Goal: Communication & Community: Answer question/provide support

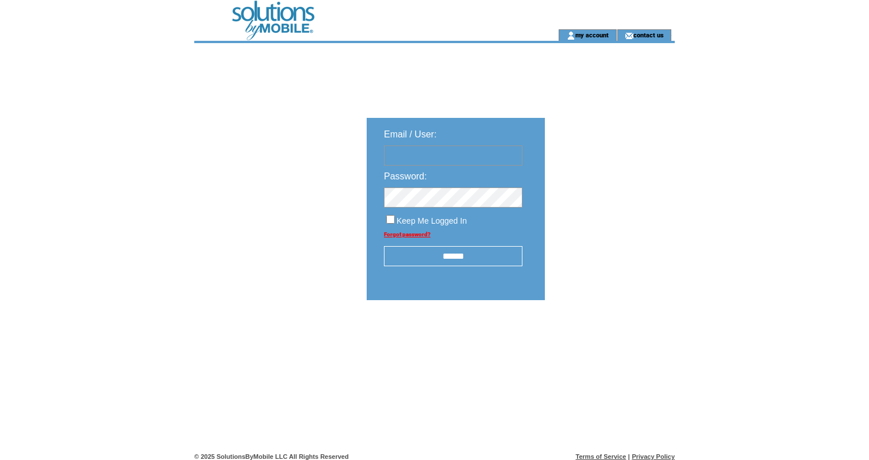
click at [465, 163] on input "text" at bounding box center [453, 155] width 138 height 20
type input "**********"
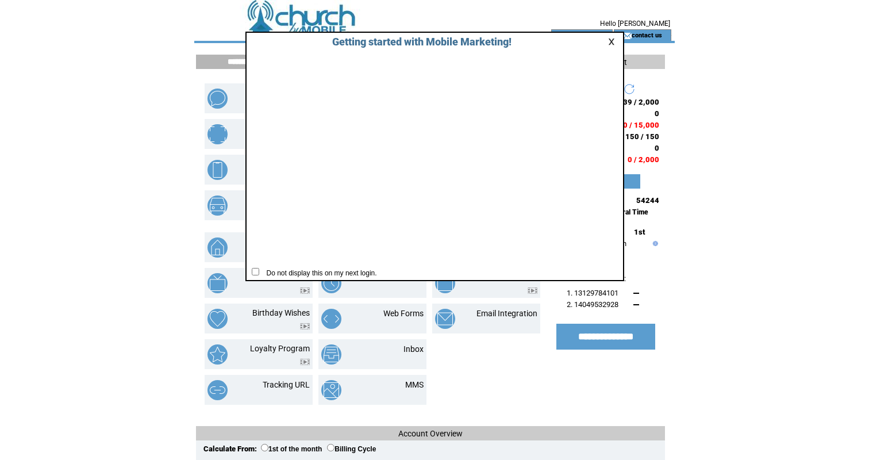
click at [611, 41] on link at bounding box center [613, 41] width 10 height 7
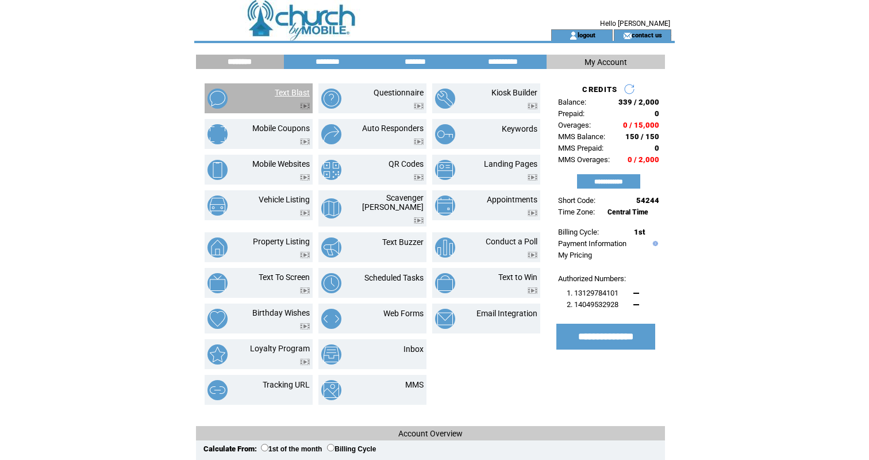
click at [283, 88] on link "Text Blast" at bounding box center [292, 92] width 35 height 9
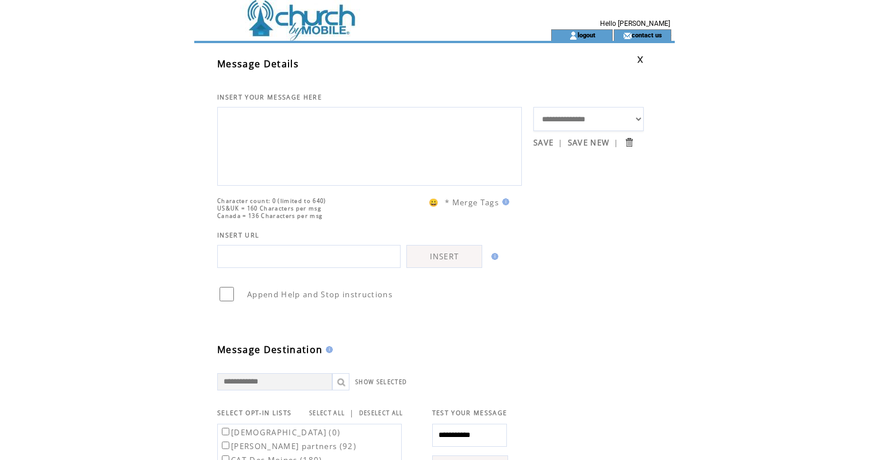
click at [272, 28] on td at bounding box center [351, 14] width 315 height 29
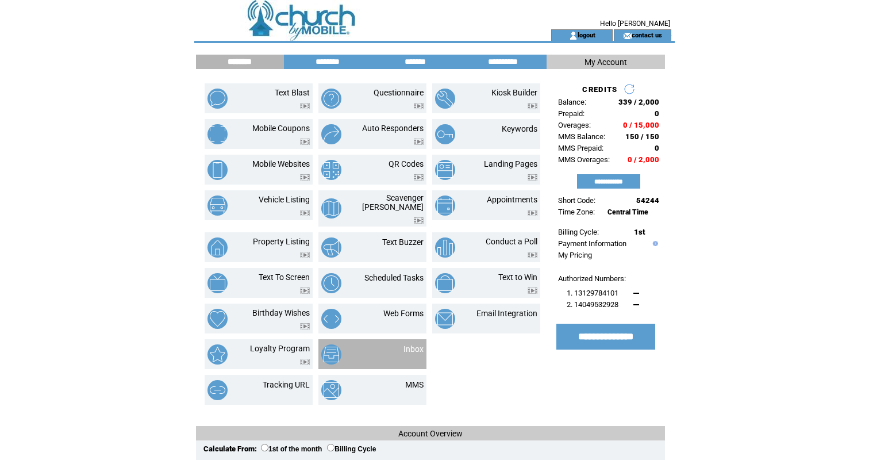
click at [409, 339] on td "Inbox" at bounding box center [372, 354] width 108 height 30
click at [406, 344] on link "Inbox" at bounding box center [413, 348] width 20 height 9
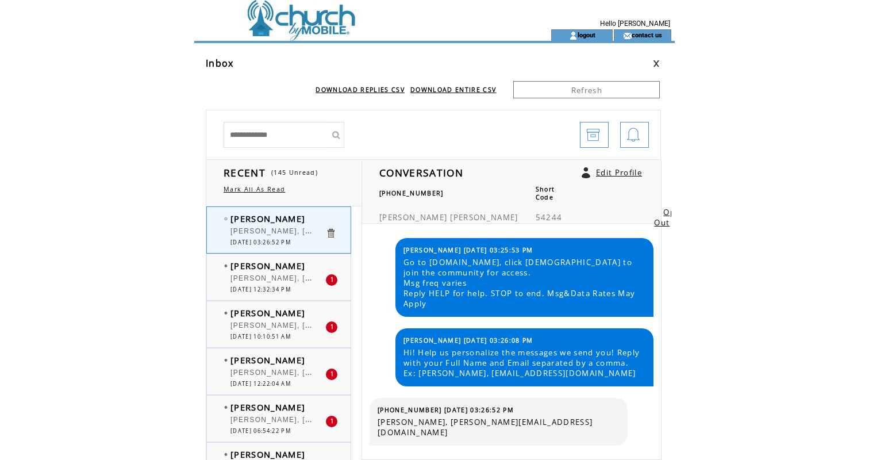
click at [261, 240] on span "08/13/2025 03:26:52 PM" at bounding box center [260, 241] width 60 height 7
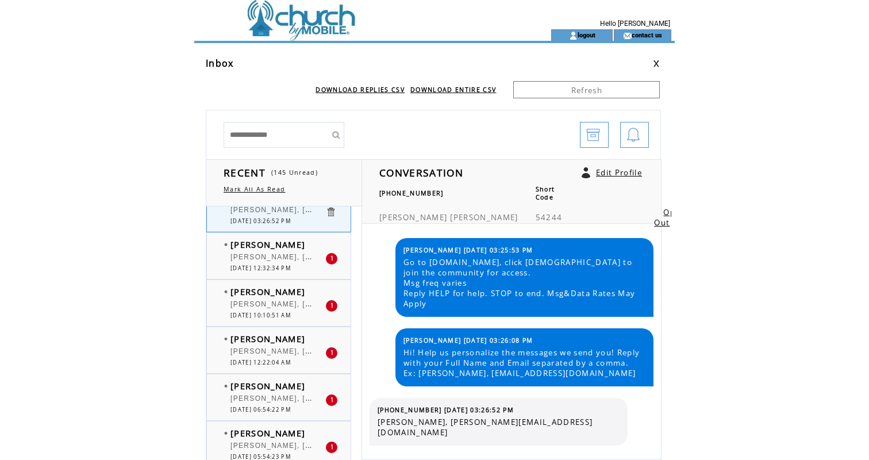
click at [264, 249] on span "[PERSON_NAME]" at bounding box center [267, 243] width 75 height 11
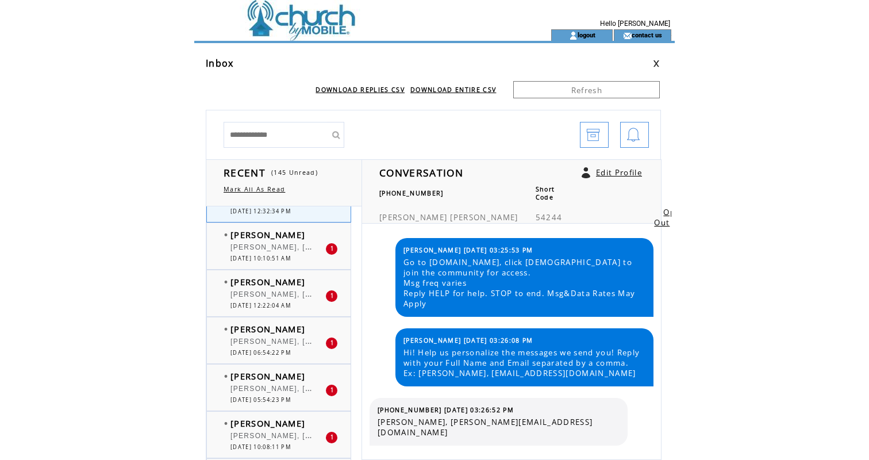
scroll to position [80, 0]
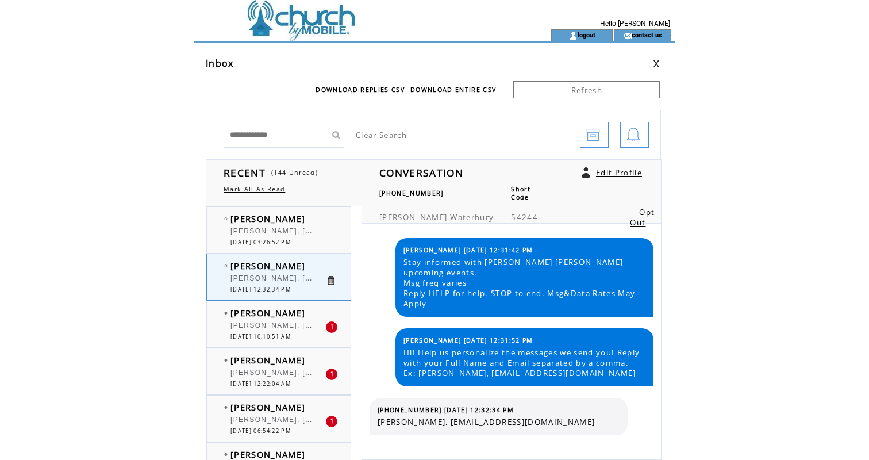
scroll to position [68, 0]
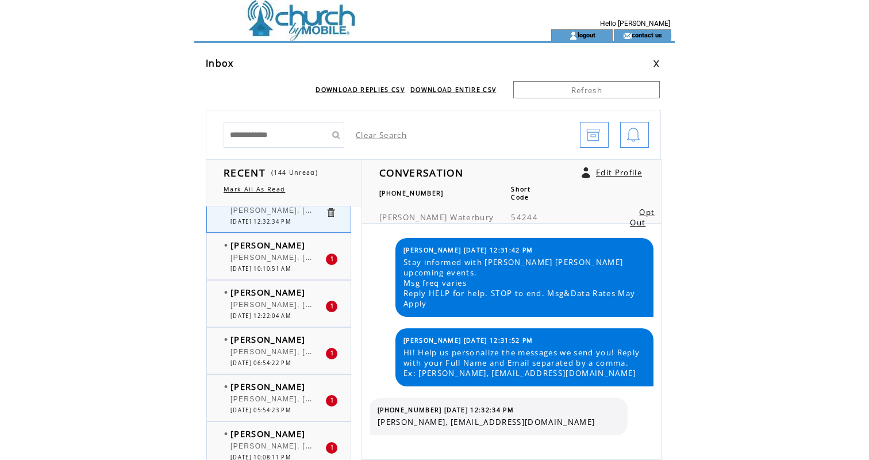
click at [268, 266] on span "[DATE] 10:10:51 AM" at bounding box center [260, 268] width 60 height 7
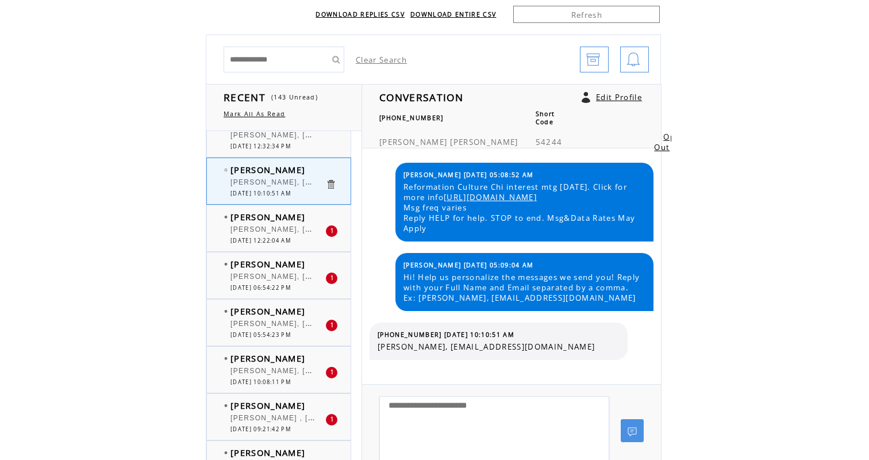
scroll to position [84, 0]
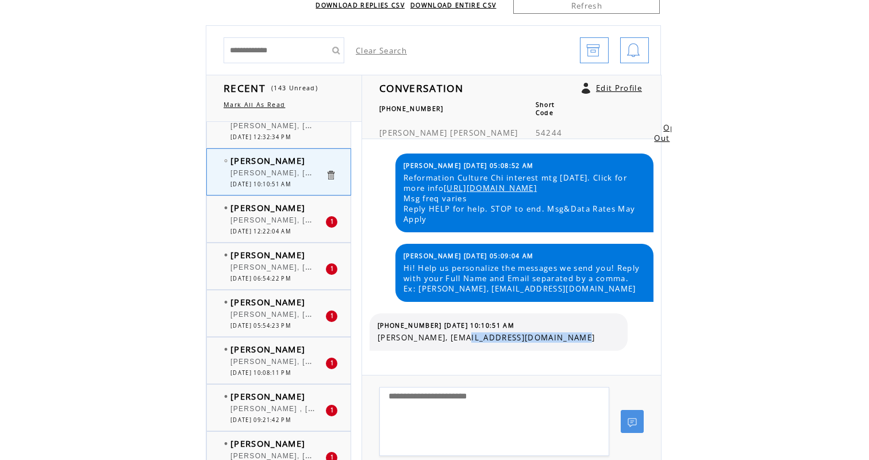
drag, startPoint x: 460, startPoint y: 348, endPoint x: 606, endPoint y: 347, distance: 146.5
click at [606, 343] on span "[PERSON_NAME], [EMAIL_ADDRESS][DOMAIN_NAME]" at bounding box center [498, 337] width 241 height 10
copy span "kenyattawllms@gmail.com"
click at [427, 329] on span "(312) 966-7160 08/13/2025 10:10:51 AM" at bounding box center [446, 325] width 137 height 8
drag, startPoint x: 429, startPoint y: 335, endPoint x: 376, endPoint y: 333, distance: 52.9
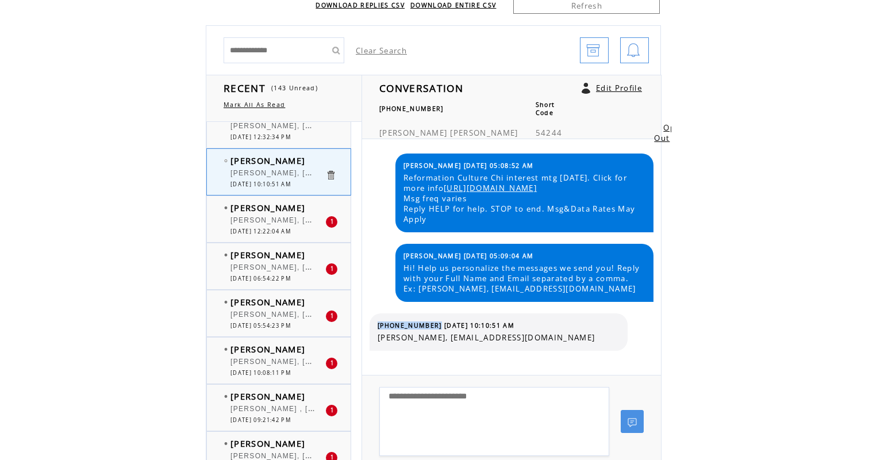
click at [376, 333] on table "(312) 966-7160 08/13/2025 10:10:51 AM Kenyatta Williams, kenyattawllms@gmail.com" at bounding box center [498, 331] width 247 height 27
copy span "(312) 966-7160"
click at [270, 224] on div "[PERSON_NAME], [EMAIL_ADDRESS][DOMAIN_NAME]" at bounding box center [277, 221] width 95 height 11
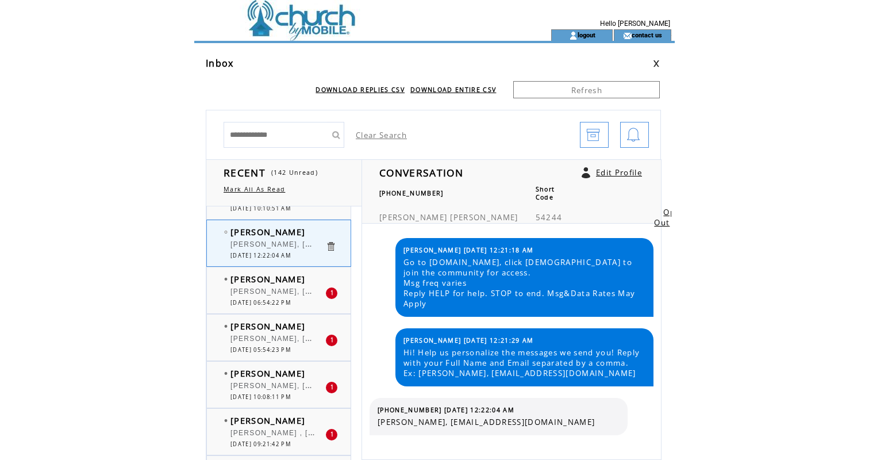
scroll to position [133, 0]
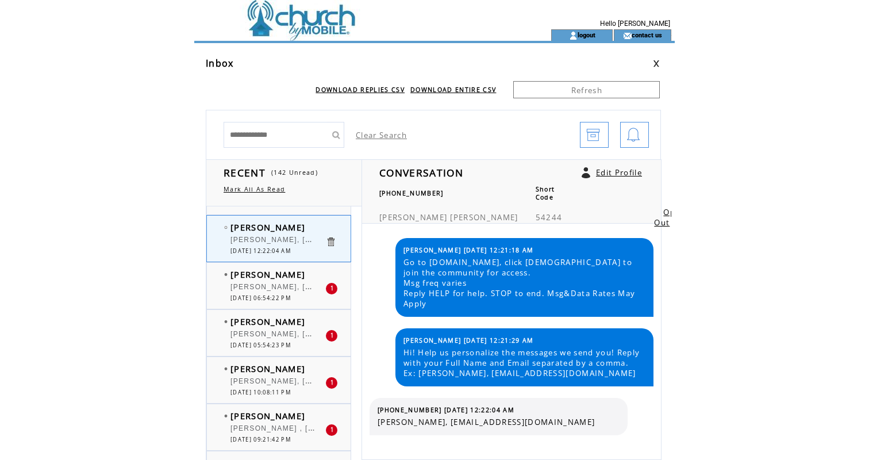
click at [268, 281] on div at bounding box center [277, 281] width 95 height 3
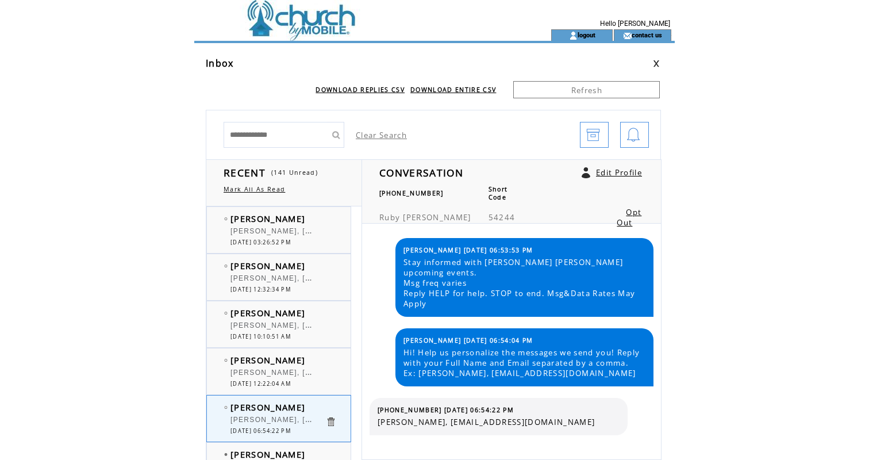
scroll to position [133, 0]
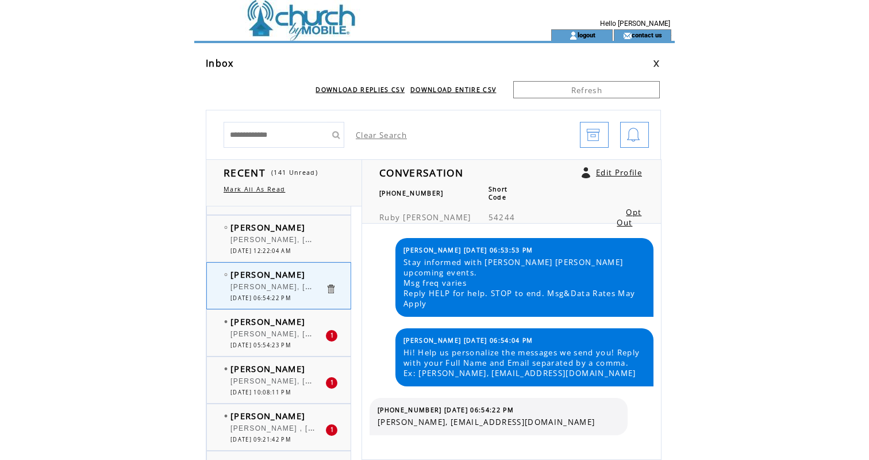
click at [259, 329] on span "[PERSON_NAME], [EMAIL_ADDRESS][DOMAIN_NAME]" at bounding box center [335, 332] width 210 height 11
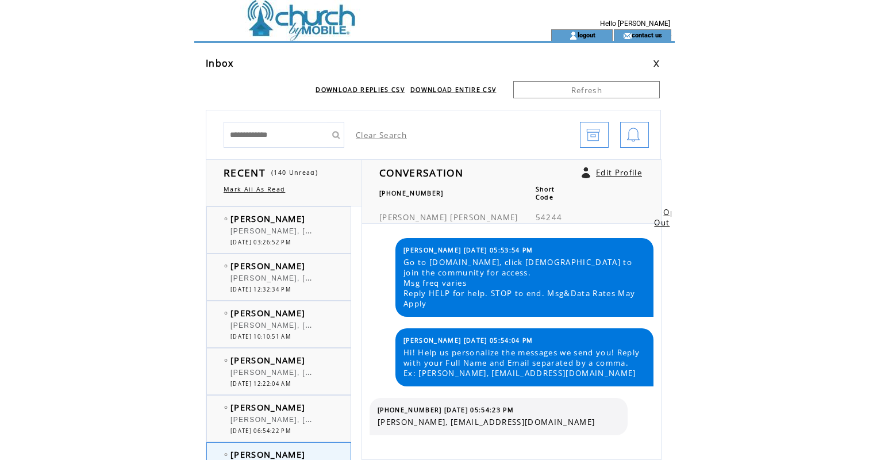
scroll to position [133, 0]
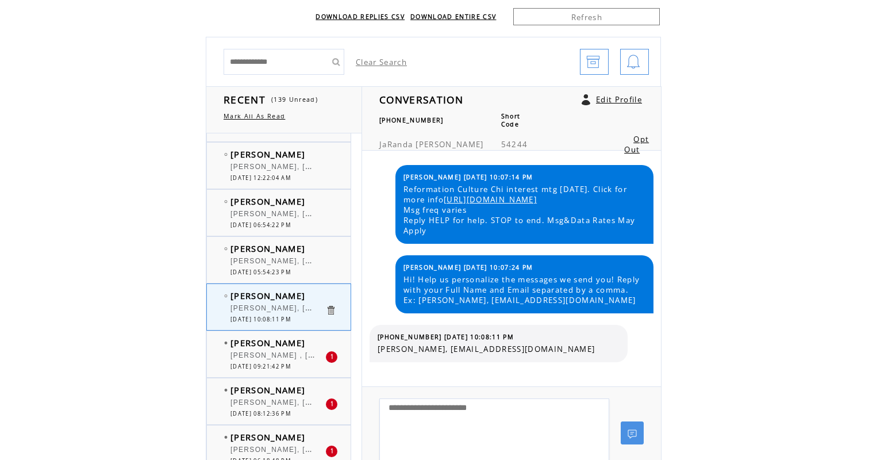
scroll to position [89, 0]
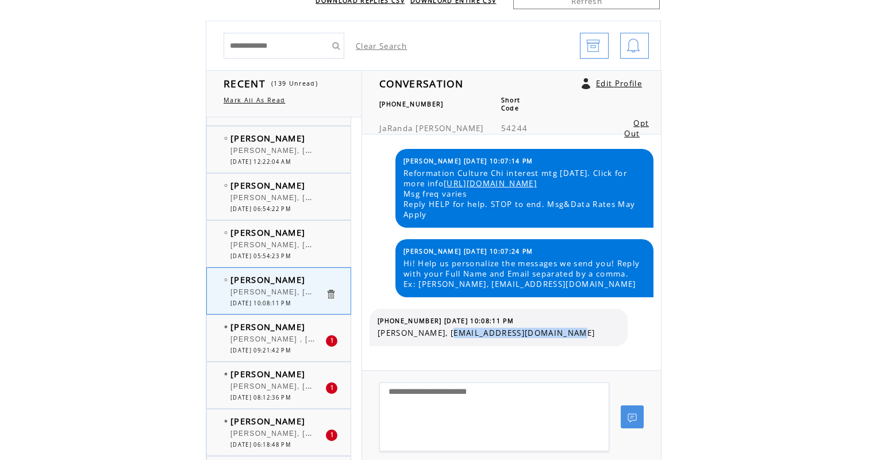
drag, startPoint x: 449, startPoint y: 343, endPoint x: 577, endPoint y: 340, distance: 128.2
click at [577, 338] on span "[PERSON_NAME], [EMAIL_ADDRESS][DOMAIN_NAME]" at bounding box center [498, 333] width 241 height 10
copy span "[EMAIL_ADDRESS][DOMAIN_NAME]"
drag, startPoint x: 429, startPoint y: 332, endPoint x: 376, endPoint y: 332, distance: 52.9
click at [376, 332] on table "[PHONE_NUMBER] [DATE] 10:08:11 PM [PERSON_NAME], [EMAIL_ADDRESS][DOMAIN_NAME]" at bounding box center [498, 327] width 247 height 27
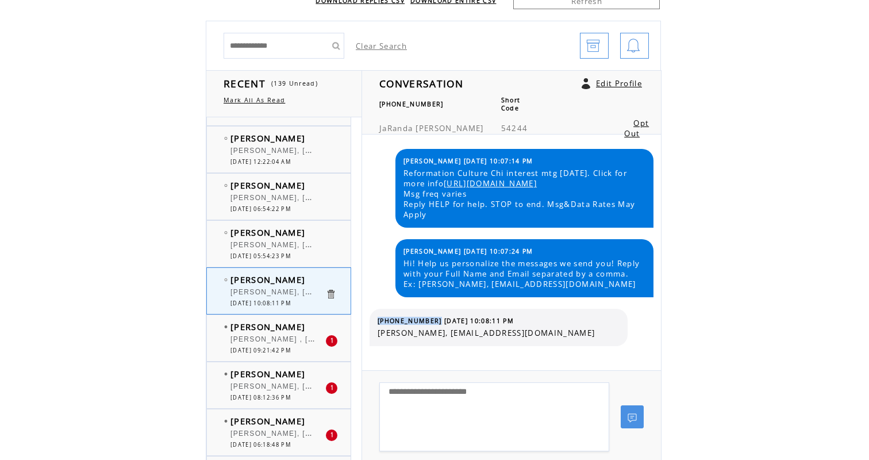
copy span "(859) 410-5835"
click at [255, 314] on div "Yolanda Hardges Yolanda Hardges , yhardges1118@gmail.com 1 08/11/2025 09:21:42 …" at bounding box center [278, 337] width 145 height 47
click at [254, 329] on span "[PERSON_NAME]" at bounding box center [267, 326] width 75 height 11
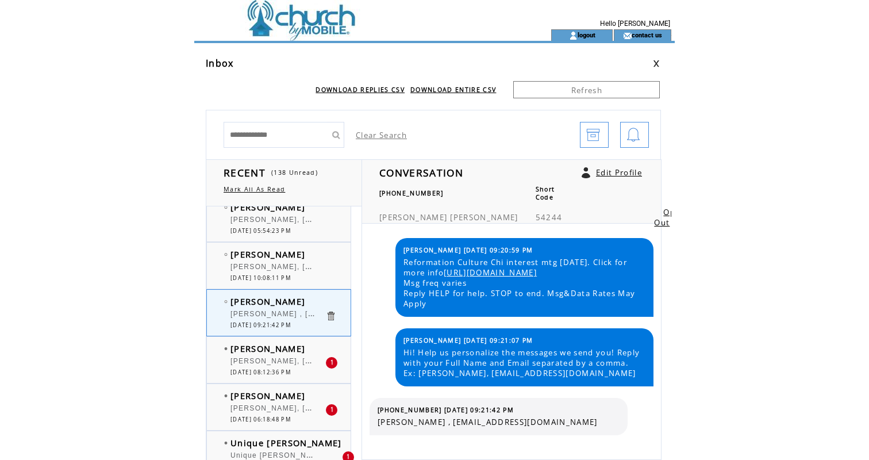
scroll to position [265, 0]
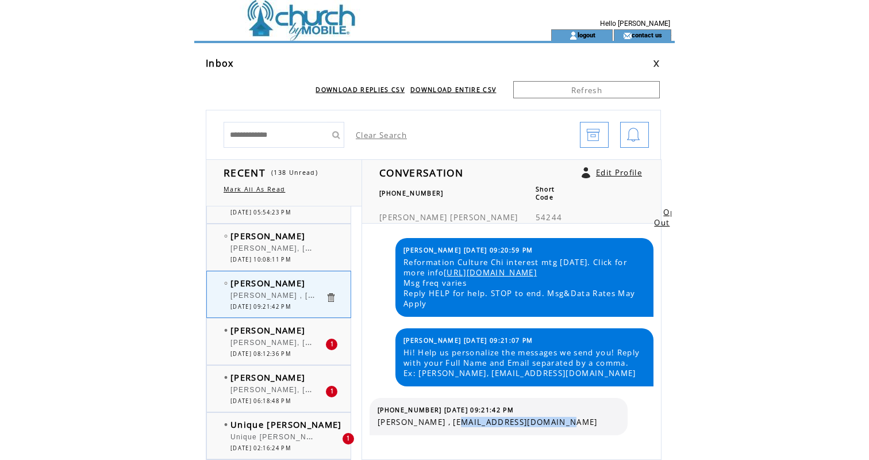
drag, startPoint x: 458, startPoint y: 434, endPoint x: 572, endPoint y: 431, distance: 113.8
click at [572, 427] on span "[PERSON_NAME] , [EMAIL_ADDRESS][DOMAIN_NAME]" at bounding box center [498, 422] width 241 height 10
copy span "[EMAIL_ADDRESS][DOMAIN_NAME]"
drag, startPoint x: 430, startPoint y: 421, endPoint x: 374, endPoint y: 418, distance: 56.4
click at [374, 418] on div "(773) 297-8953 08/11/2025 09:21:42 PM Yolanda Hardges , yhardges1118@gmail.com" at bounding box center [499, 416] width 258 height 37
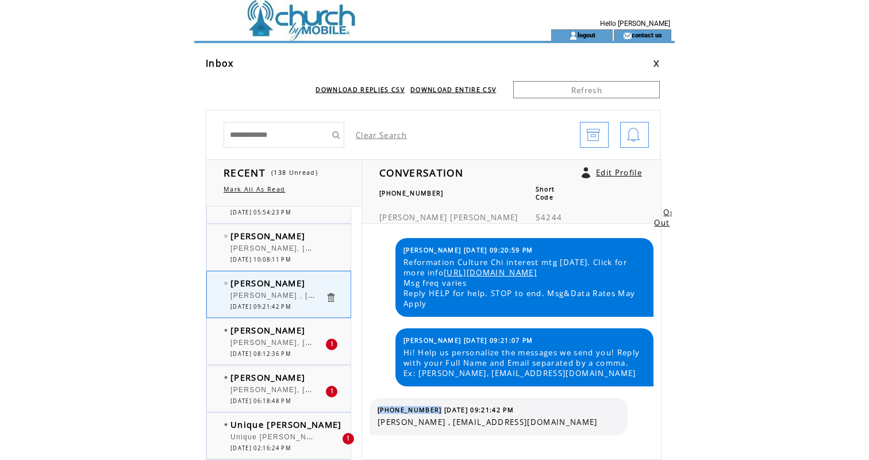
copy tbody "(773) 297-8953"
click at [276, 341] on span "[PERSON_NAME], [EMAIL_ADDRESS][DOMAIN_NAME]" at bounding box center [335, 341] width 210 height 11
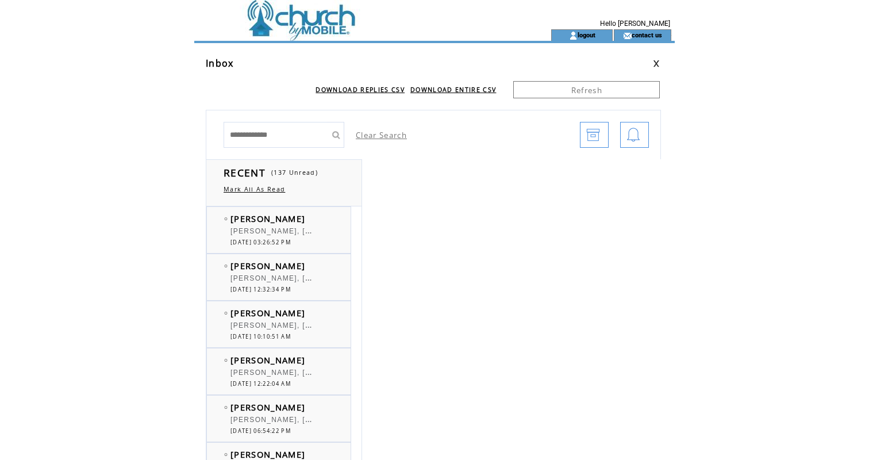
scroll to position [265, 0]
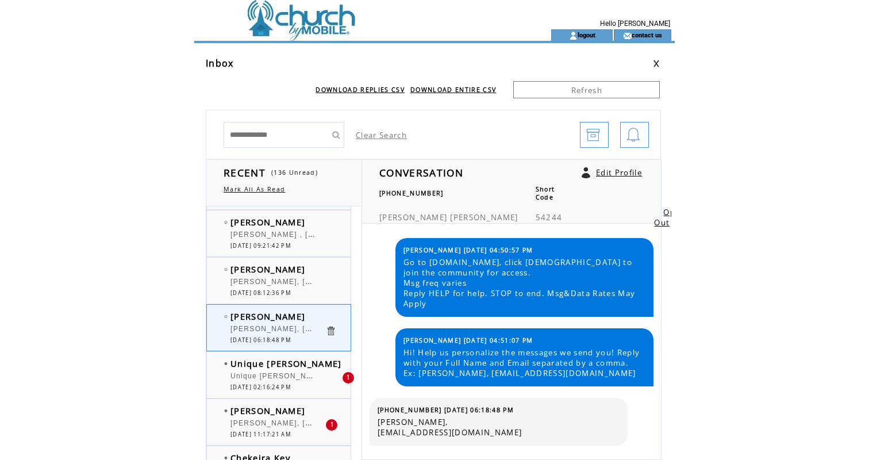
scroll to position [329, 0]
click at [264, 369] on span "Unique [PERSON_NAME], [EMAIL_ADDRESS][DOMAIN_NAME]" at bounding box center [350, 372] width 240 height 11
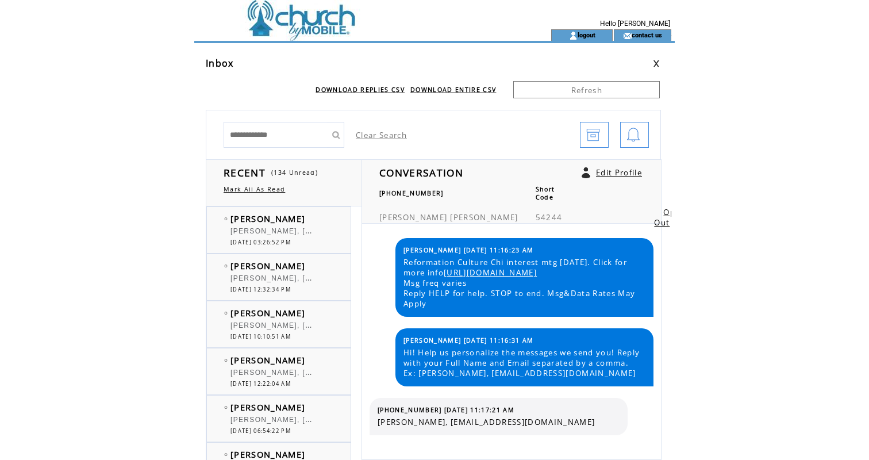
scroll to position [393, 0]
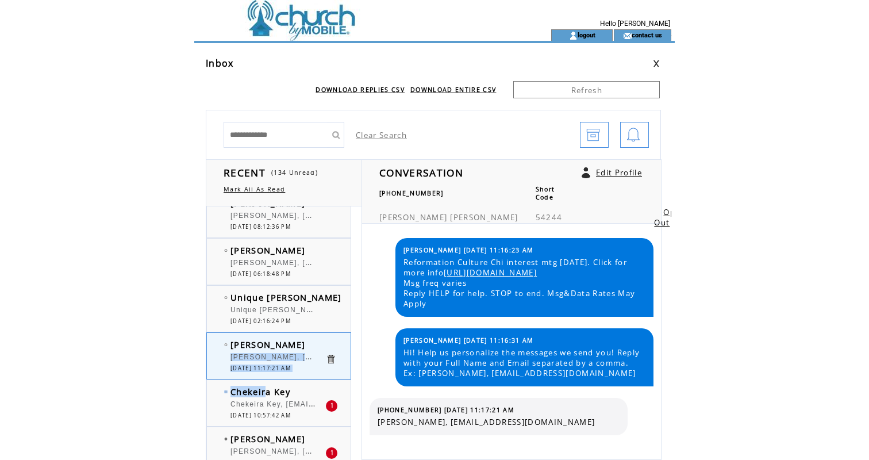
drag, startPoint x: 264, startPoint y: 395, endPoint x: 263, endPoint y: 351, distance: 43.7
drag, startPoint x: 449, startPoint y: 435, endPoint x: 587, endPoint y: 430, distance: 137.4
click at [587, 427] on span "[PERSON_NAME], [EMAIL_ADDRESS][DOMAIN_NAME]" at bounding box center [498, 422] width 241 height 10
copy span "johnsonnatoya240@gmail.com"
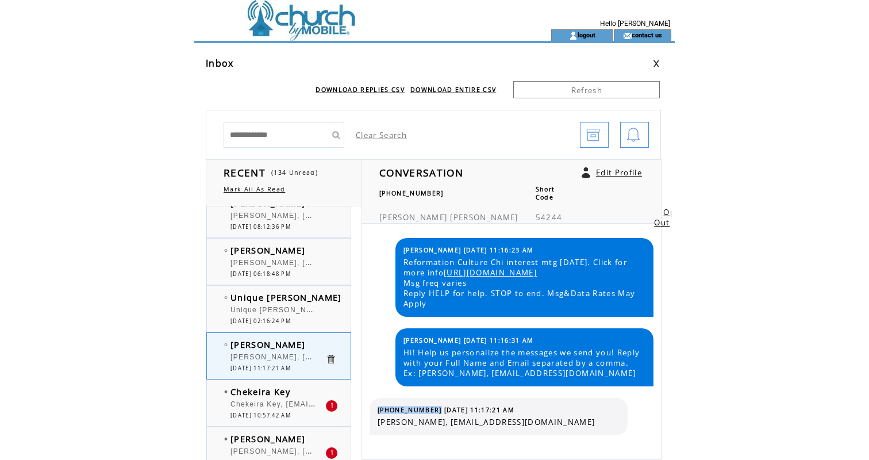
drag, startPoint x: 429, startPoint y: 420, endPoint x: 373, endPoint y: 420, distance: 55.7
click at [373, 420] on div "(312) 200-5642 08/11/2025 11:17:21 AM Natoya Johnson, johnsonnatoya240@gmail.com" at bounding box center [499, 416] width 258 height 37
copy tbody "(312) 200-5642"
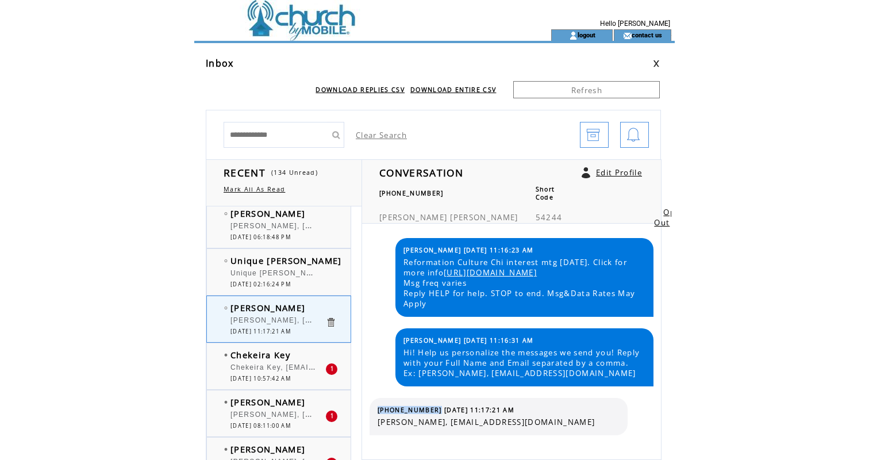
scroll to position [436, 0]
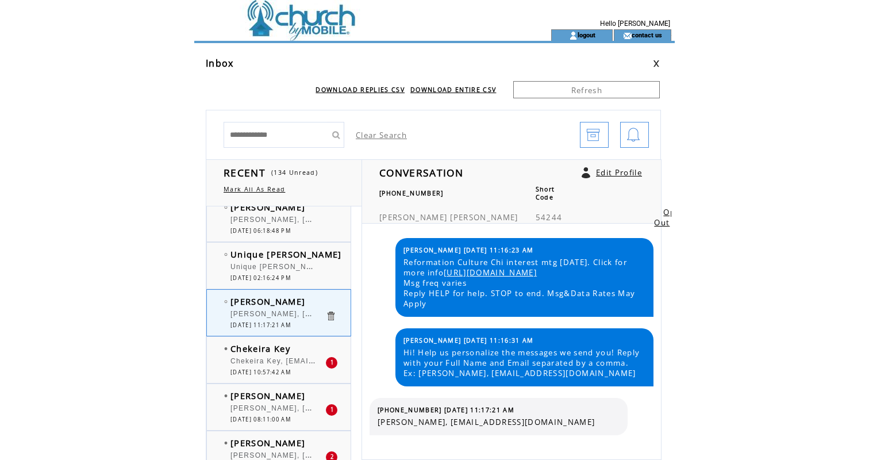
click at [270, 354] on div at bounding box center [277, 355] width 95 height 3
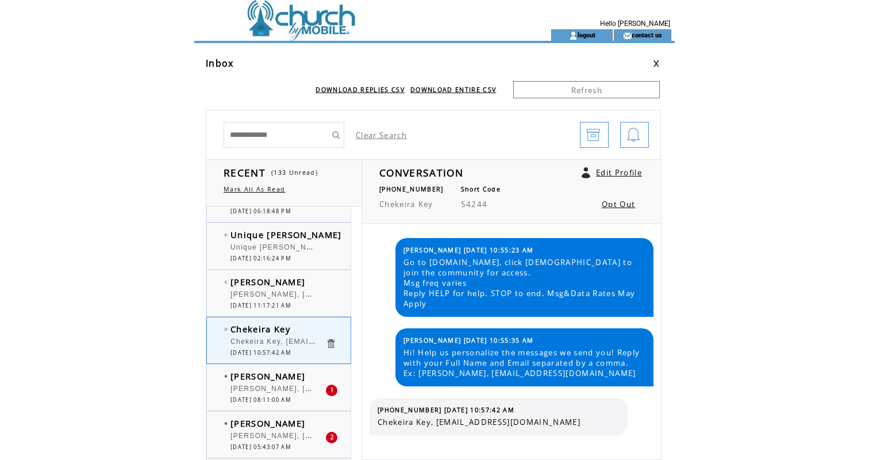
scroll to position [463, 0]
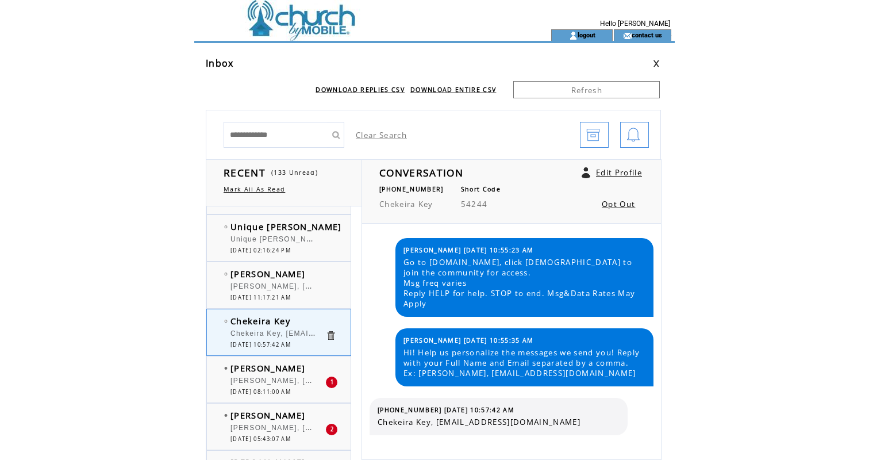
click at [270, 357] on div "Stephanie Brown Stephanie Brown, sbeducates@gmail.com 1 08/11/2025 08:11:00 AM" at bounding box center [290, 379] width 167 height 46
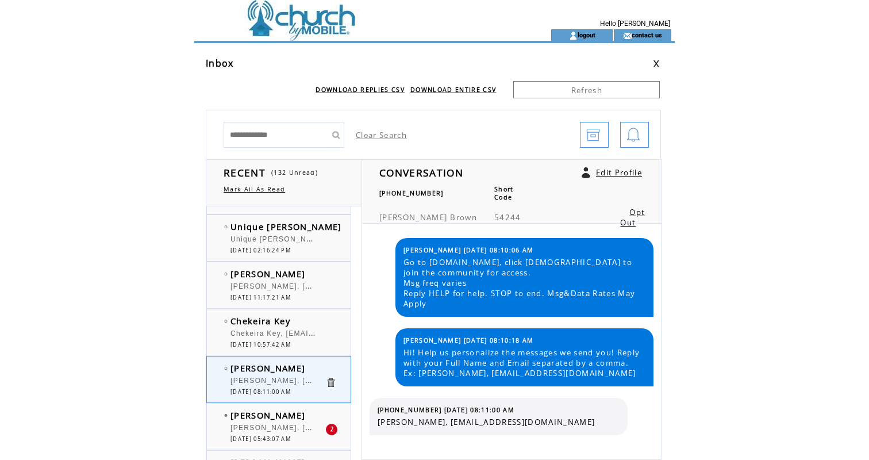
scroll to position [481, 0]
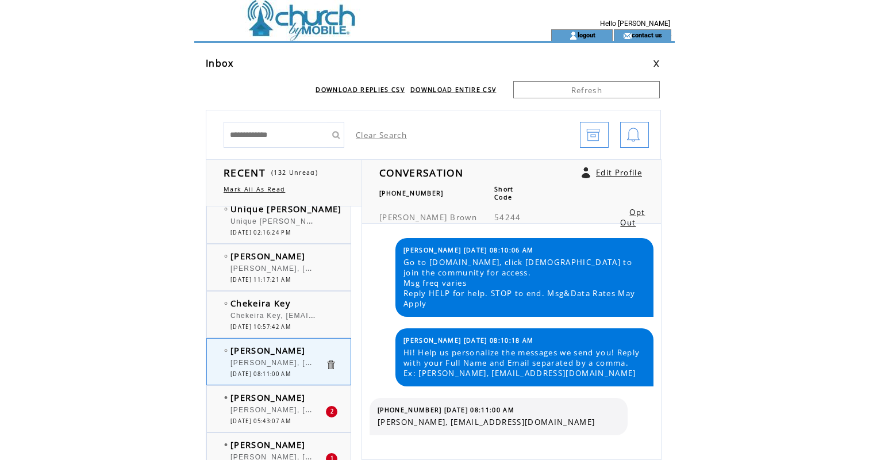
click at [275, 388] on div "Nicole Barnes Nicole Barnes, nbarnes0513@icloud.com 2 08/11/2025 05:43:07 AM" at bounding box center [290, 409] width 167 height 46
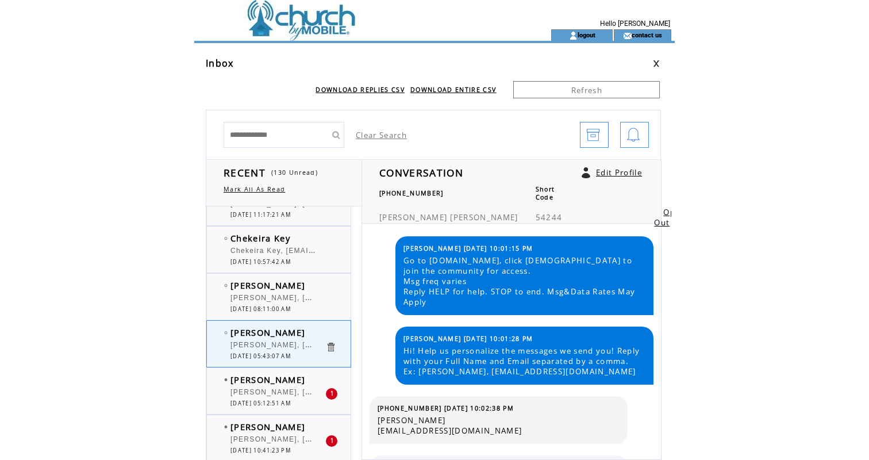
scroll to position [1, 0]
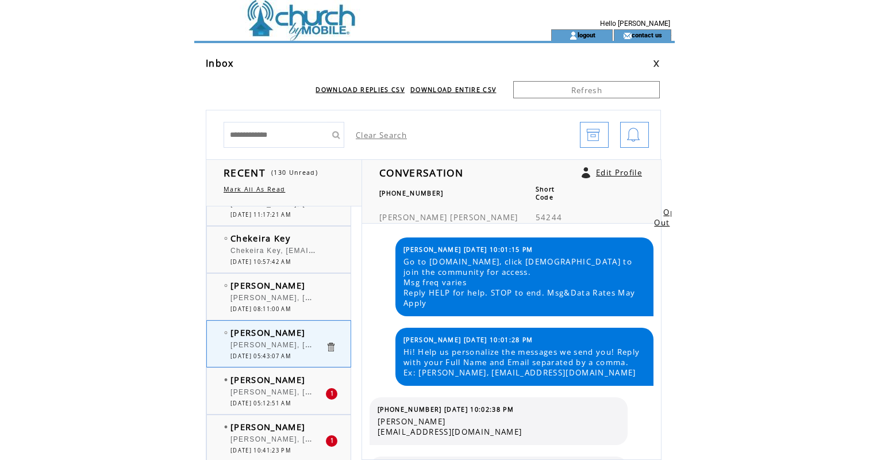
click at [290, 393] on span "[PERSON_NAME], [EMAIL_ADDRESS][DOMAIN_NAME]" at bounding box center [335, 390] width 210 height 11
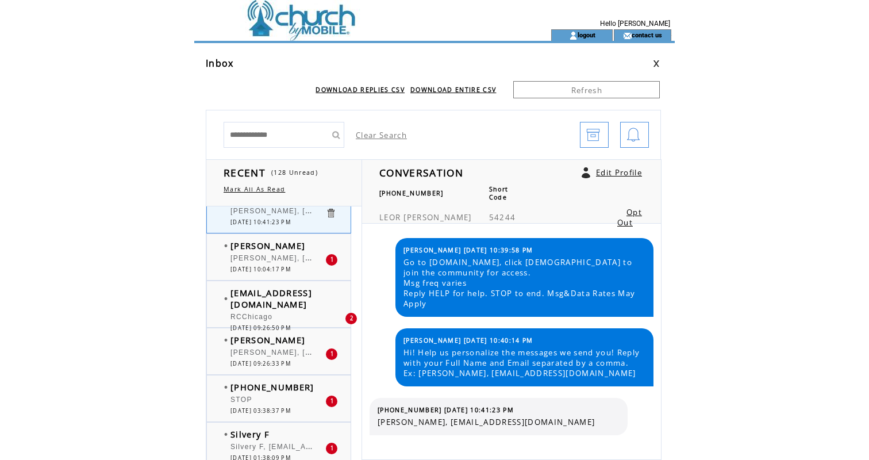
scroll to position [789, 0]
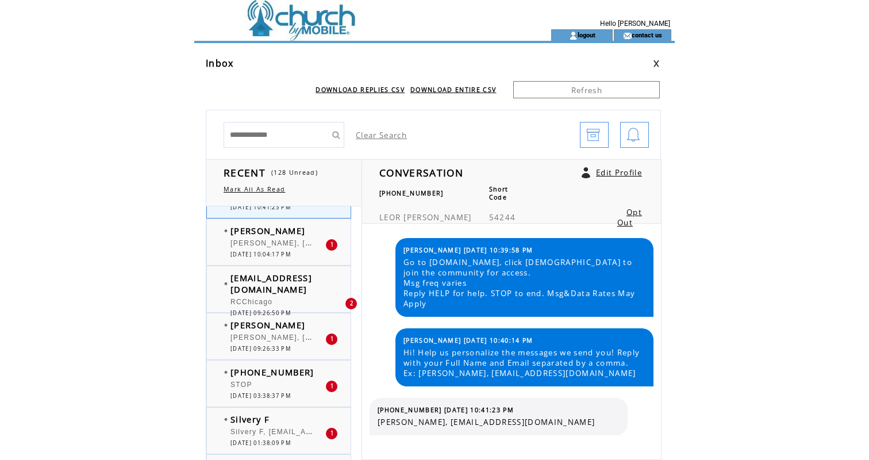
click at [255, 237] on div at bounding box center [277, 237] width 95 height 3
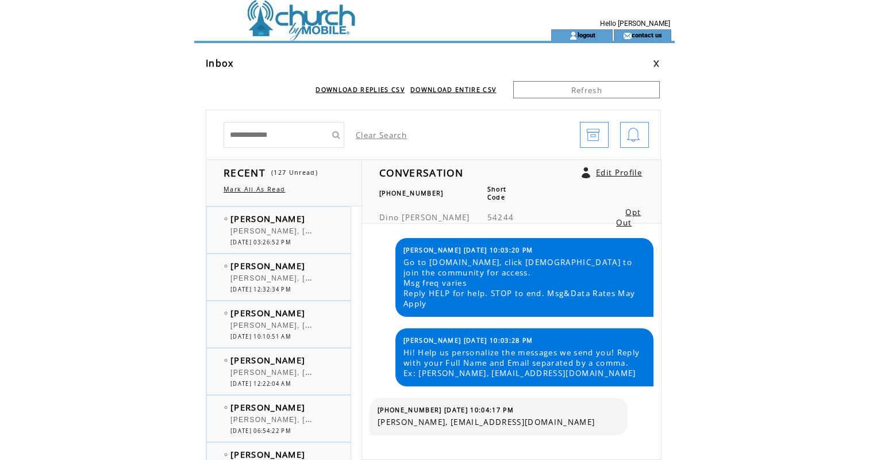
scroll to position [789, 0]
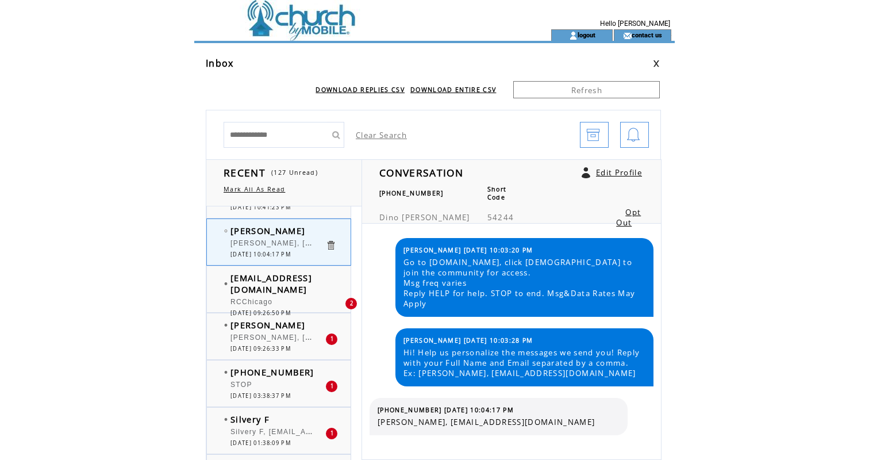
click at [255, 298] on div "RCChicago" at bounding box center [277, 303] width 95 height 11
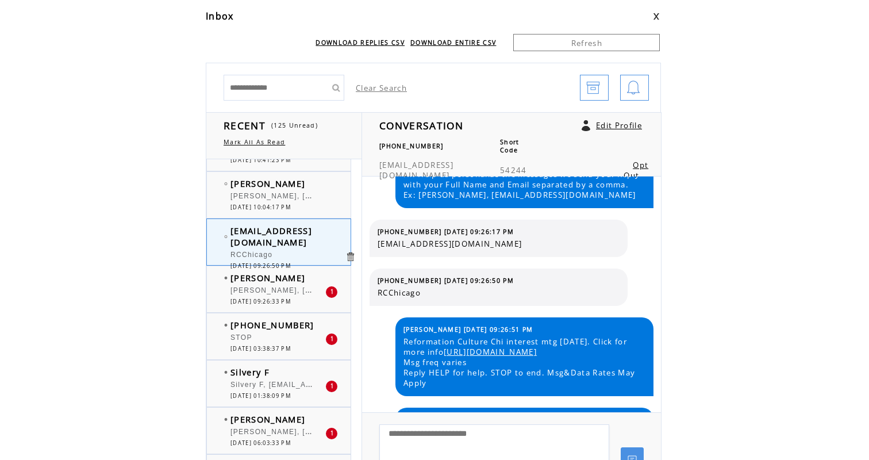
scroll to position [125, 0]
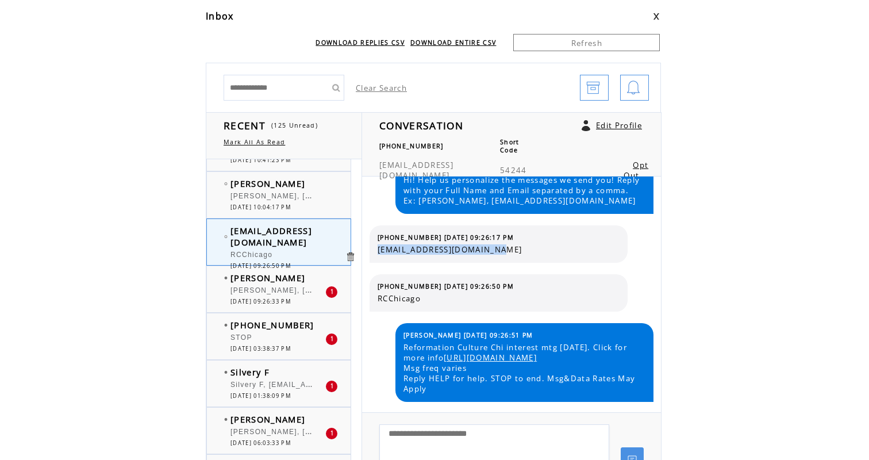
drag, startPoint x: 509, startPoint y: 253, endPoint x: 377, endPoint y: 250, distance: 132.2
click at [378, 250] on span "[EMAIL_ADDRESS][DOMAIN_NAME]" at bounding box center [498, 249] width 241 height 10
copy span "[EMAIL_ADDRESS][DOMAIN_NAME]"
drag, startPoint x: 430, startPoint y: 286, endPoint x: 376, endPoint y: 284, distance: 54.6
click at [376, 284] on table "(708) 705-0479 08/10/2025 09:26:50 PM RCChicago" at bounding box center [498, 292] width 247 height 27
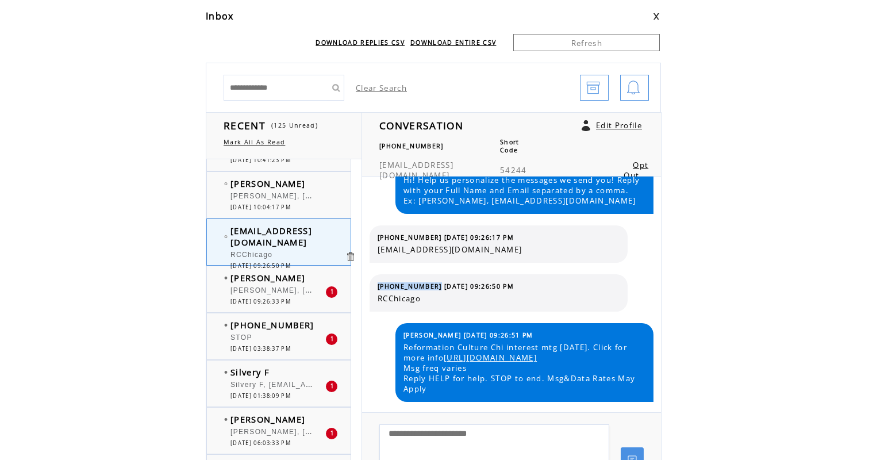
copy span "(708) 705-0479"
click at [261, 291] on span "[PERSON_NAME], [EMAIL_ADDRESS][DOMAIN_NAME]" at bounding box center [335, 288] width 210 height 11
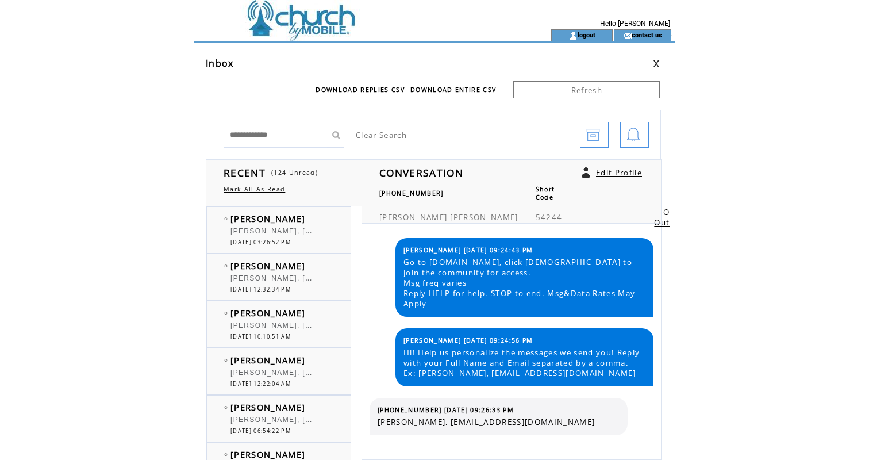
scroll to position [789, 0]
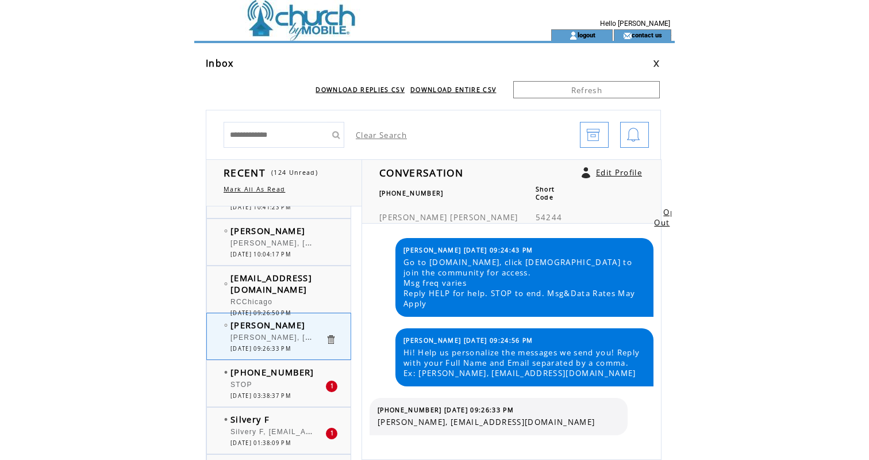
click at [251, 353] on div "[PERSON_NAME] [PERSON_NAME], [EMAIL_ADDRESS][DOMAIN_NAME] 0 [DATE] 09:26:33 PM" at bounding box center [290, 336] width 167 height 46
click at [251, 378] on div at bounding box center [277, 379] width 95 height 3
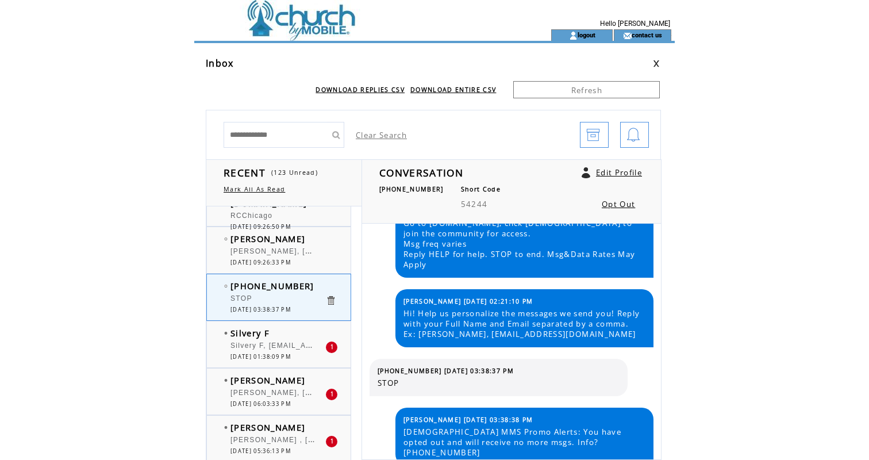
scroll to position [884, 0]
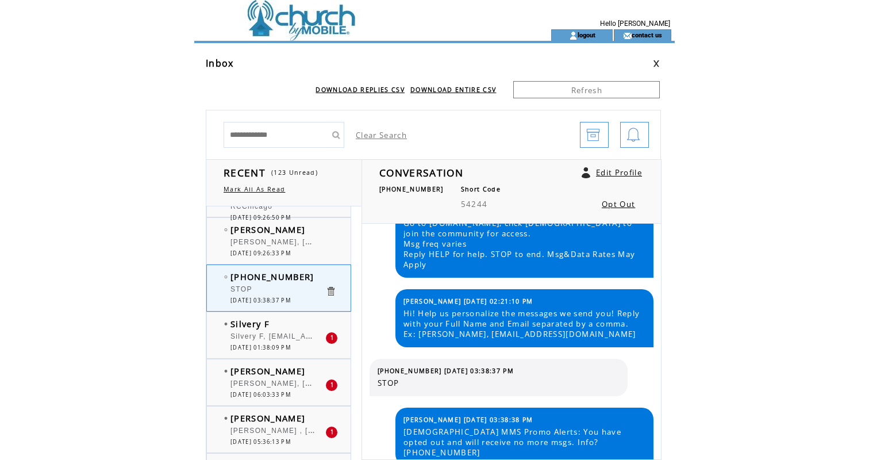
click at [255, 343] on tbody "Silvery F Silvery F, winner2da@gmail.com 1 08/10/2025 01:38:09 PM" at bounding box center [286, 334] width 124 height 33
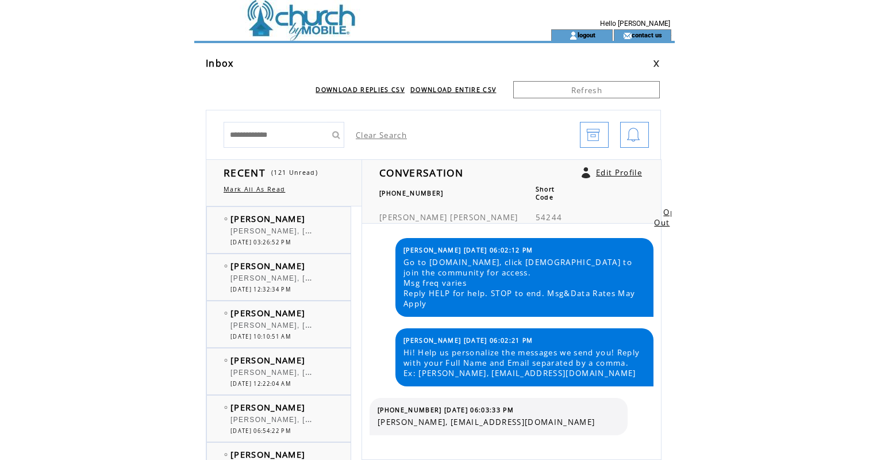
scroll to position [933, 0]
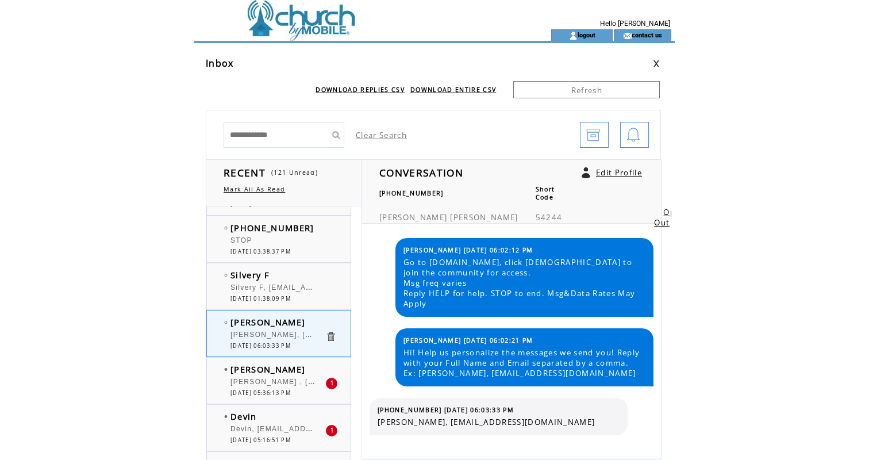
click at [260, 361] on div "Ashlee Lafavor Ashlee Lafavor , ashleelafavor@gmail.com 1 08/09/2025 05:36:13 PM" at bounding box center [290, 380] width 167 height 46
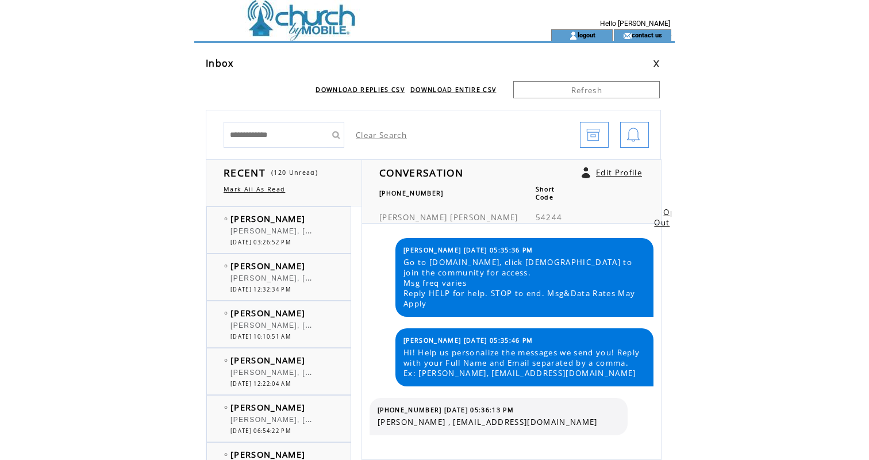
scroll to position [933, 0]
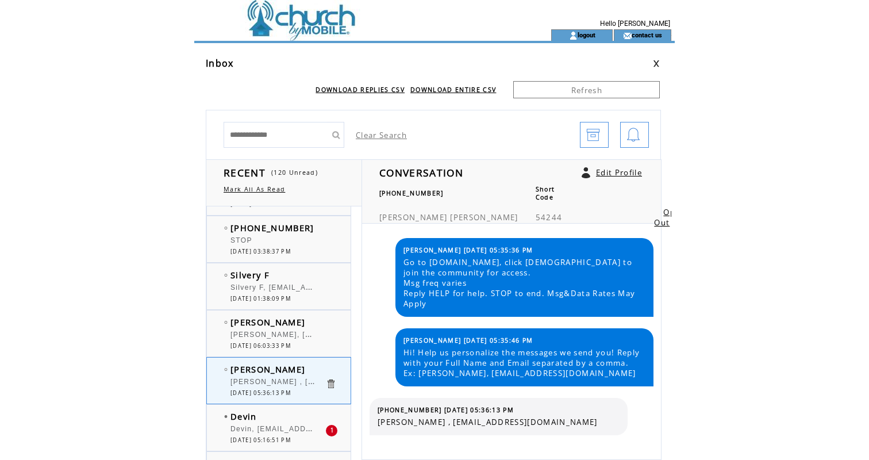
click at [259, 376] on div at bounding box center [277, 376] width 95 height 3
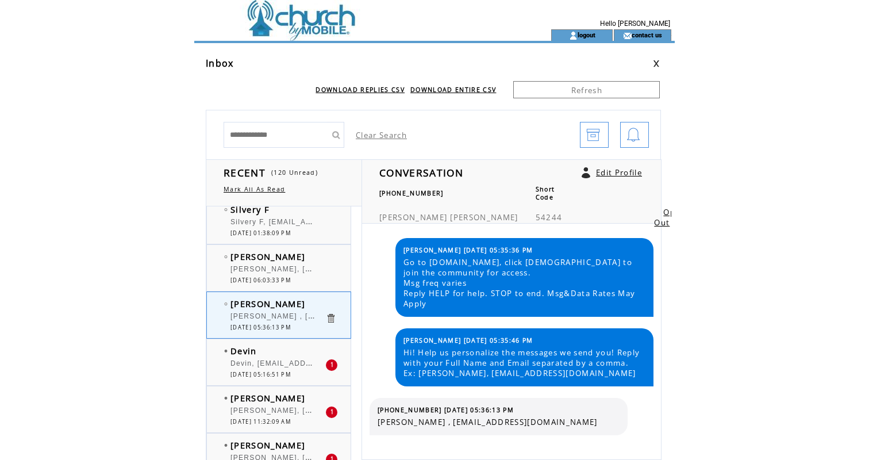
scroll to position [1005, 0]
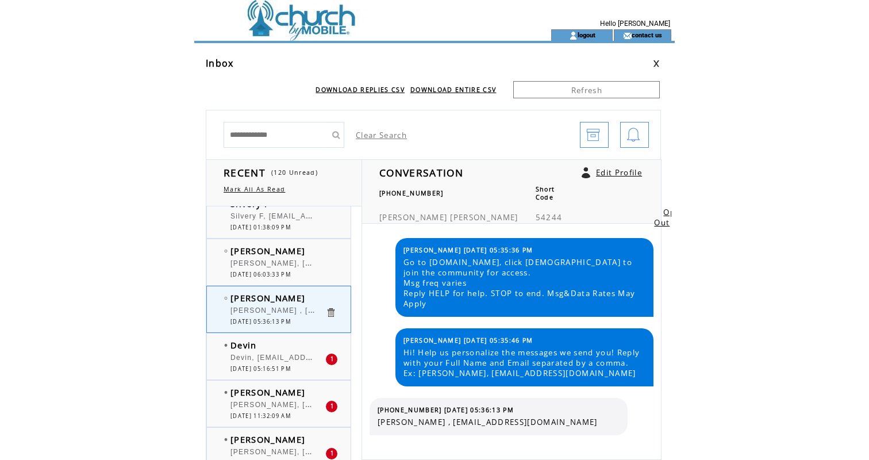
click at [263, 361] on div "Devin, [EMAIL_ADDRESS][PERSON_NAME][DOMAIN_NAME]" at bounding box center [277, 358] width 95 height 11
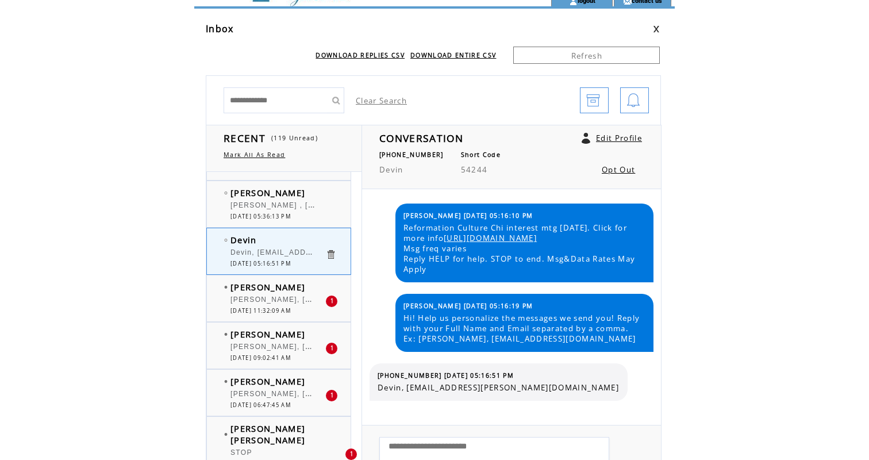
scroll to position [75, 0]
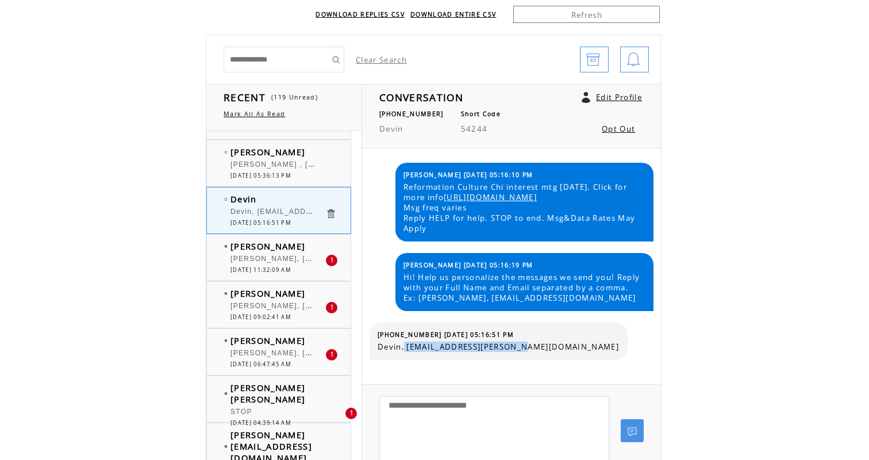
drag, startPoint x: 521, startPoint y: 356, endPoint x: 406, endPoint y: 360, distance: 115.6
click at [406, 352] on span "Devin, [EMAIL_ADDRESS][PERSON_NAME][DOMAIN_NAME]" at bounding box center [498, 346] width 241 height 10
copy span "[EMAIL_ADDRESS][PERSON_NAME][DOMAIN_NAME]"
drag, startPoint x: 429, startPoint y: 345, endPoint x: 371, endPoint y: 344, distance: 58.1
click at [371, 344] on div "[PHONE_NUMBER] [DATE] 05:16:51 PM [PERSON_NAME], [PERSON_NAME][EMAIL_ADDRESS][P…" at bounding box center [499, 340] width 258 height 37
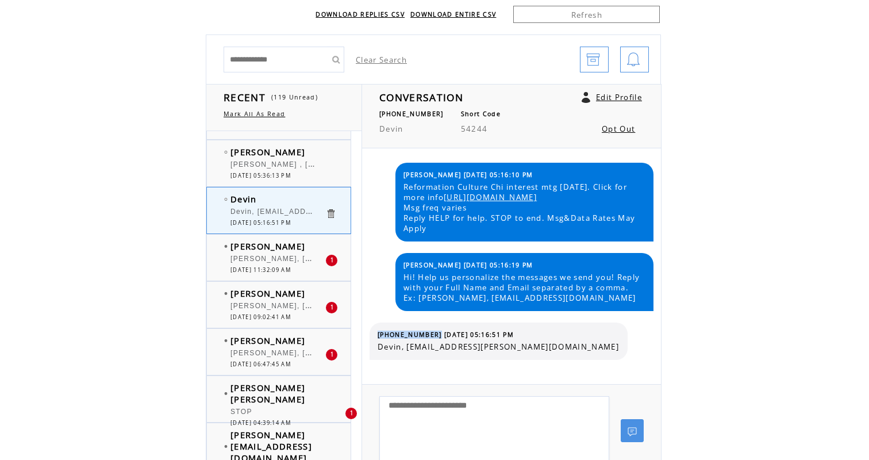
copy tbody "[PHONE_NUMBER]"
click at [254, 259] on span "[PERSON_NAME], [EMAIL_ADDRESS][DOMAIN_NAME]" at bounding box center [335, 257] width 210 height 11
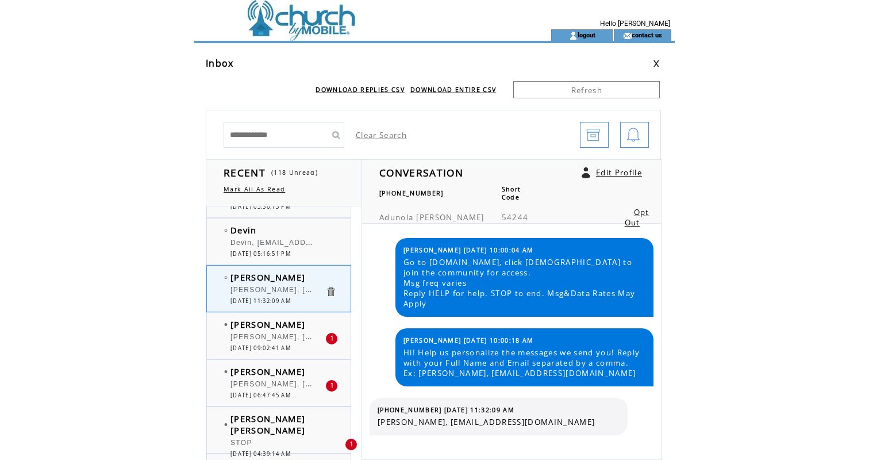
scroll to position [1122, 0]
click at [262, 345] on span "[DATE] 09:02:41 AM" at bounding box center [260, 345] width 60 height 7
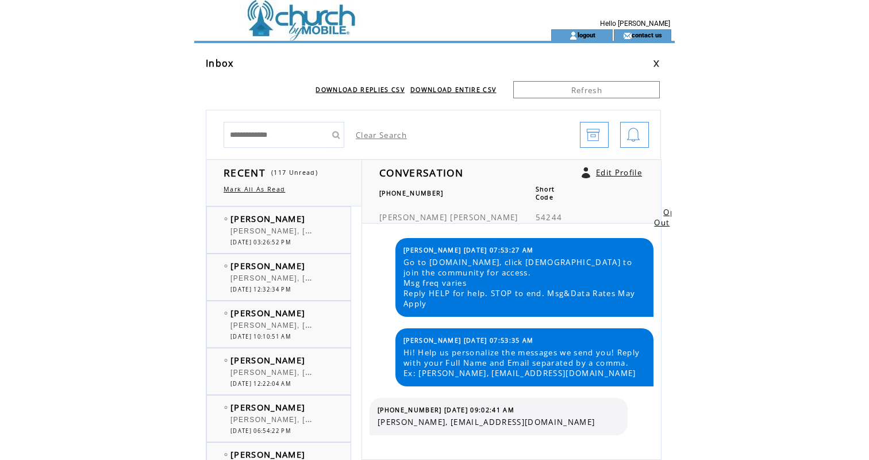
scroll to position [1122, 0]
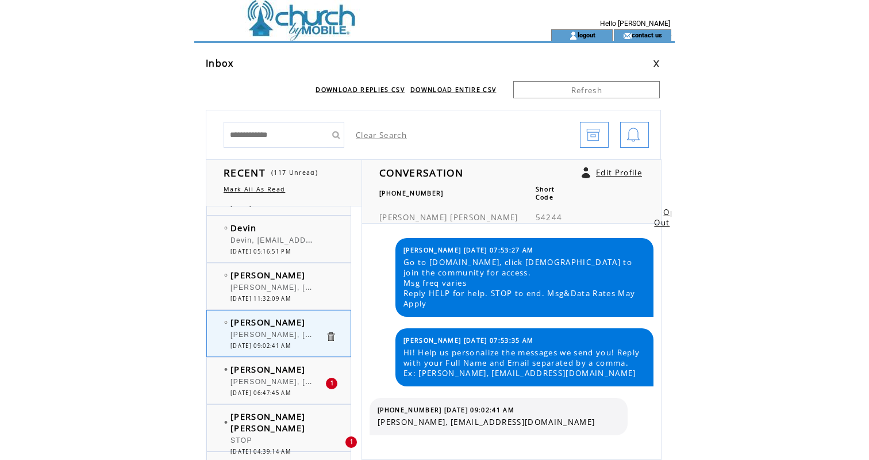
click at [261, 383] on span "[PERSON_NAME], [EMAIL_ADDRESS][DOMAIN_NAME]" at bounding box center [335, 380] width 210 height 11
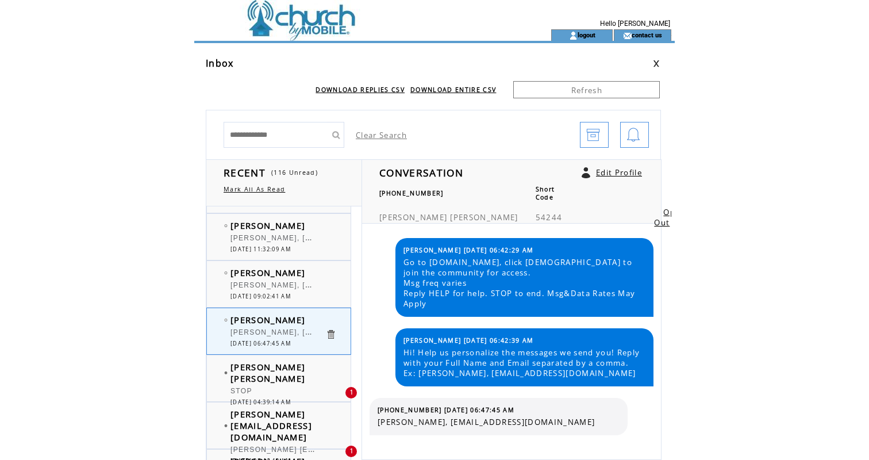
scroll to position [1182, 0]
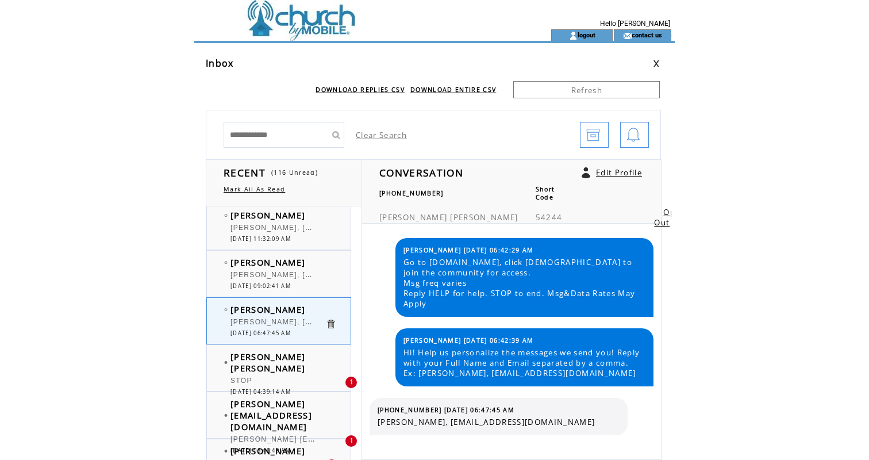
click at [262, 376] on div "STOP" at bounding box center [277, 381] width 95 height 11
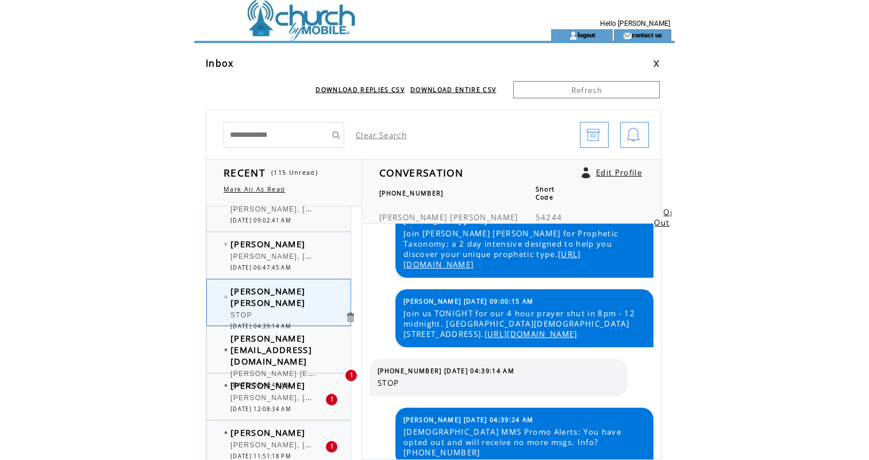
scroll to position [1264, 0]
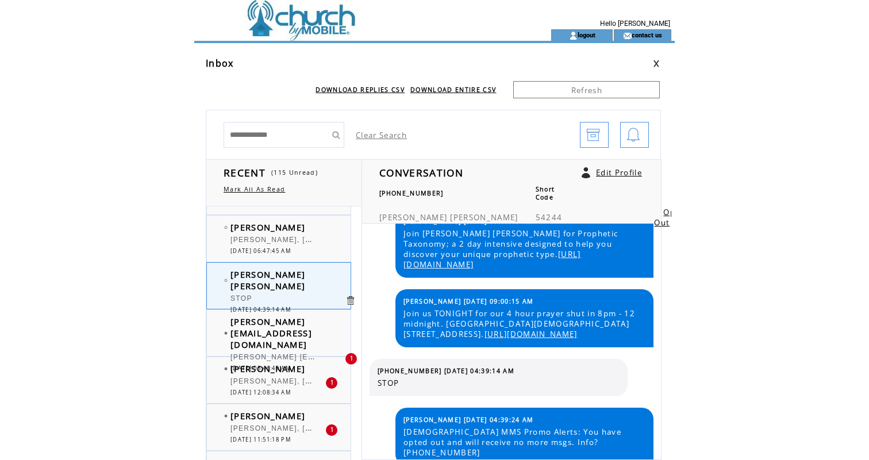
click at [277, 328] on span "[PERSON_NAME] [EMAIL_ADDRESS][DOMAIN_NAME]" at bounding box center [271, 332] width 82 height 34
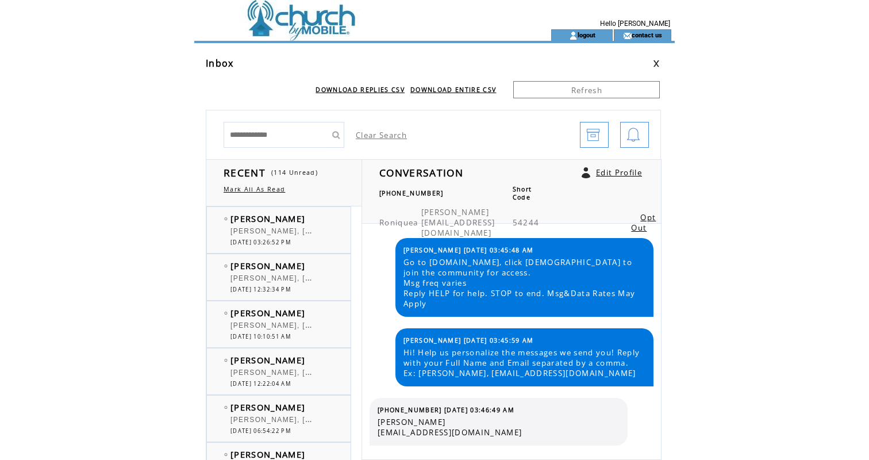
scroll to position [1264, 0]
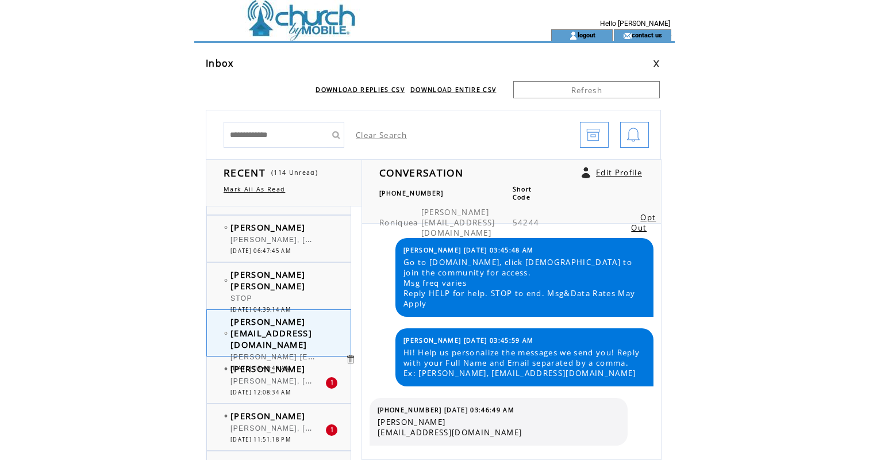
click at [261, 405] on div "Jakie Holland Jakie Holland, jakiewr99hl@outlook.com 1 08/08/2025 11:51:18 PM" at bounding box center [290, 427] width 167 height 46
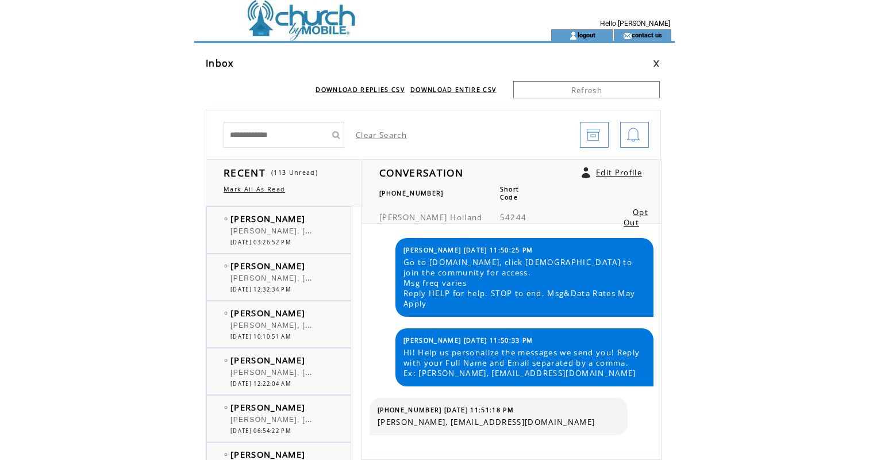
scroll to position [1264, 0]
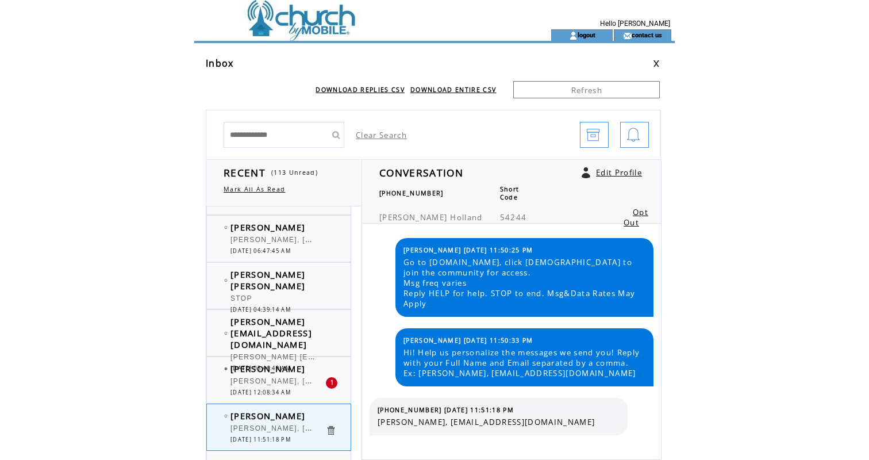
click at [267, 377] on span "[PERSON_NAME], [EMAIL_ADDRESS][DOMAIN_NAME]" at bounding box center [335, 379] width 210 height 11
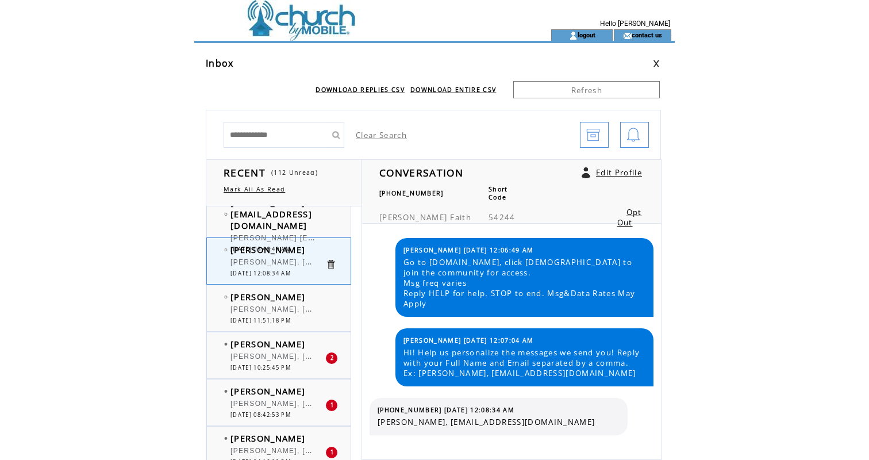
scroll to position [1395, 0]
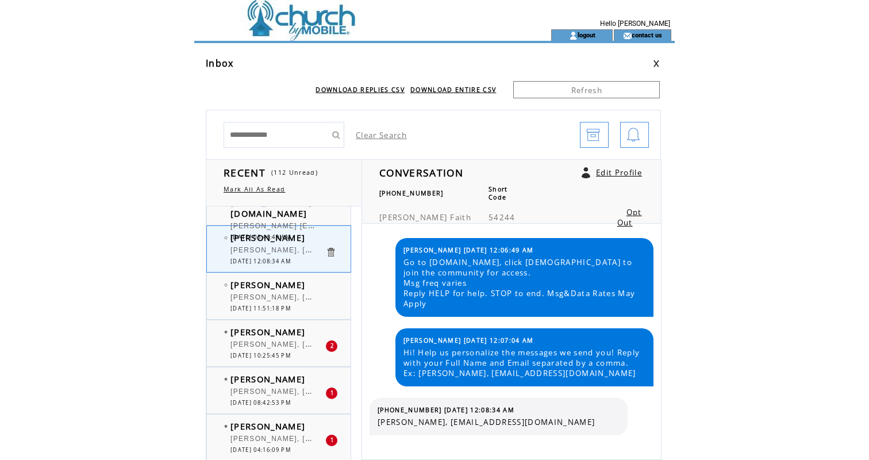
click at [264, 342] on span "[PERSON_NAME], [EMAIL_ADDRESS][DOMAIN_NAME]" at bounding box center [335, 342] width 210 height 11
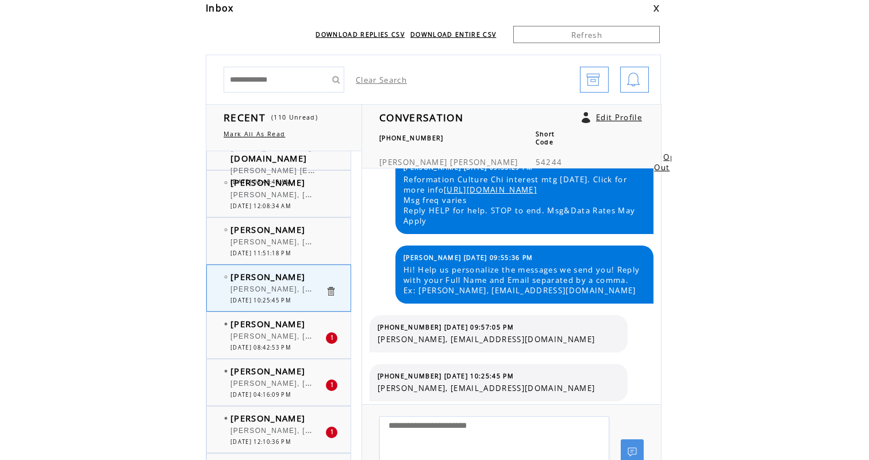
scroll to position [57, 0]
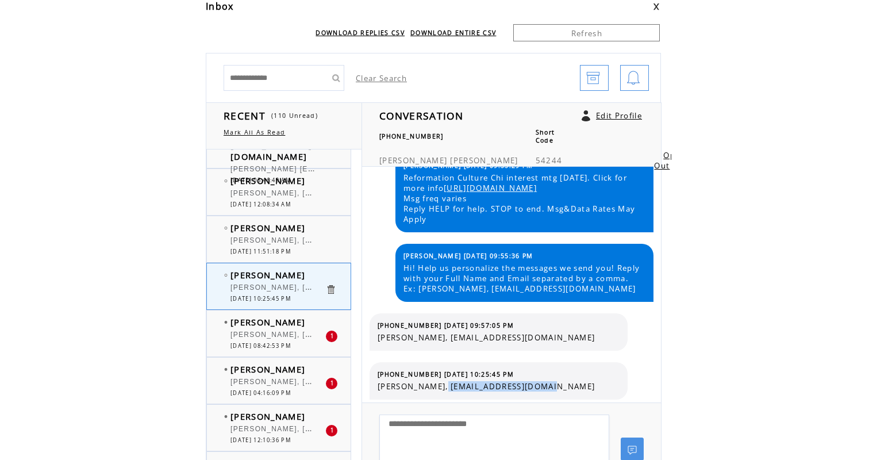
drag, startPoint x: 441, startPoint y: 386, endPoint x: 572, endPoint y: 382, distance: 130.5
click at [572, 382] on span "[PERSON_NAME], [EMAIL_ADDRESS][DOMAIN_NAME]" at bounding box center [498, 386] width 241 height 10
copy span "BerthaPaden6@gmail.com"
drag, startPoint x: 424, startPoint y: 326, endPoint x: 376, endPoint y: 325, distance: 47.7
click at [376, 325] on table "(630) 863-0367 08/08/2025 09:57:05 PM Bertha Paden, berthapaden6@gmail.com" at bounding box center [498, 331] width 247 height 27
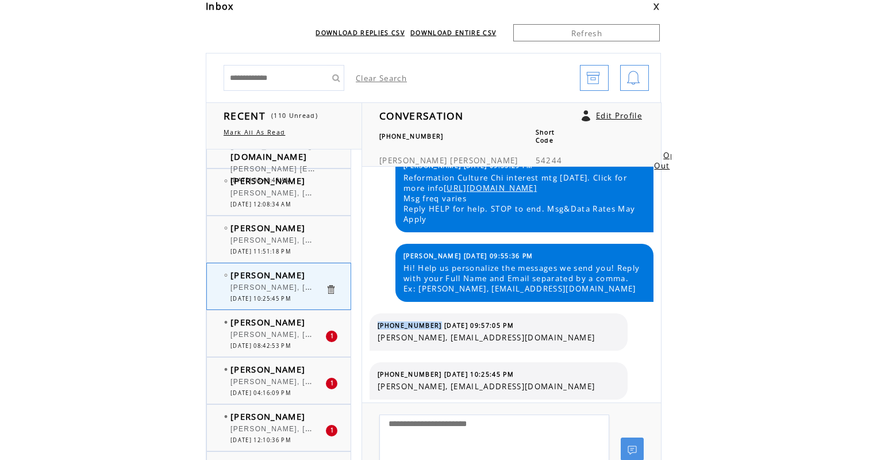
copy span "(630) 863-0367"
click at [266, 332] on span "[PERSON_NAME], [EMAIL_ADDRESS][DOMAIN_NAME]" at bounding box center [335, 333] width 210 height 11
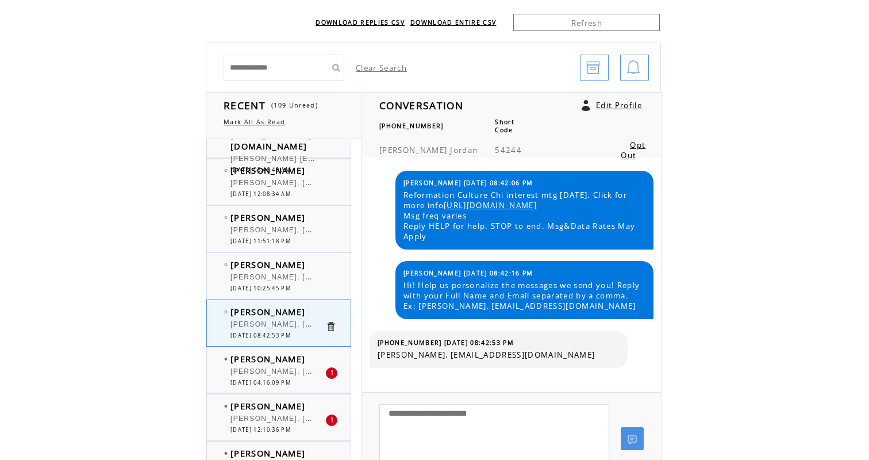
scroll to position [82, 0]
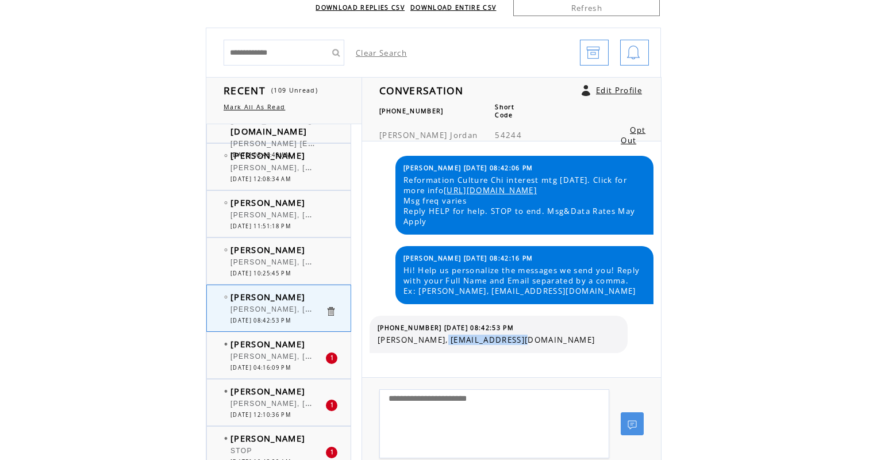
drag, startPoint x: 441, startPoint y: 350, endPoint x: 529, endPoint y: 350, distance: 87.9
click at [529, 345] on span "[PERSON_NAME], [EMAIL_ADDRESS][DOMAIN_NAME]" at bounding box center [498, 339] width 241 height 10
copy span "keenamj@yahoo.com"
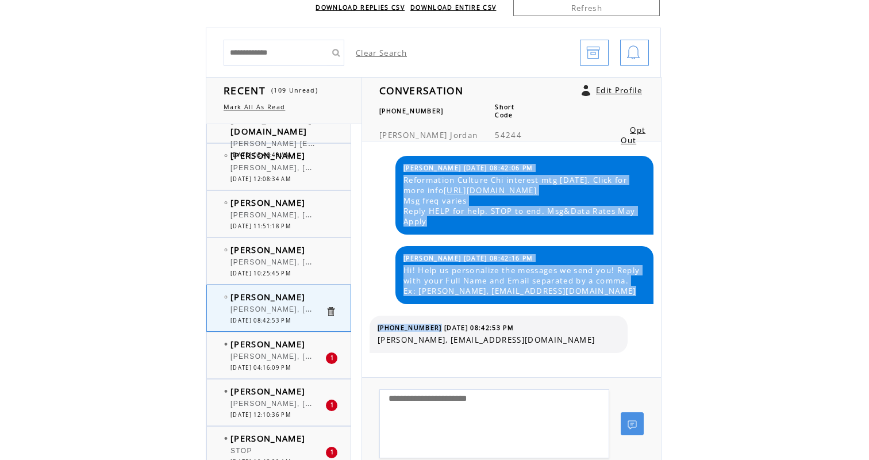
drag, startPoint x: 430, startPoint y: 340, endPoint x: 363, endPoint y: 340, distance: 66.7
click at [364, 340] on div "Bishop 08/08/2025 08:42:06 PM Reformation Culture Chi interest mtg Aug 16th. Cl…" at bounding box center [511, 259] width 295 height 236
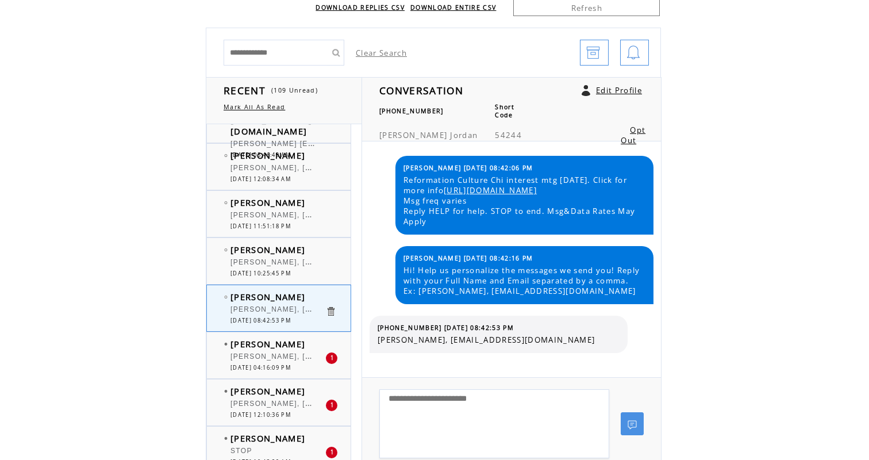
click at [403, 332] on span "(773) 419-4247 08/08/2025 08:42:53 PM" at bounding box center [446, 328] width 136 height 8
drag, startPoint x: 429, startPoint y: 338, endPoint x: 376, endPoint y: 338, distance: 52.9
click at [376, 338] on table "(773) 419-4247 08/08/2025 08:42:53 PM Keena Jordan, keenamj@yahoo.com" at bounding box center [498, 334] width 247 height 27
copy span "(773) 419-4247"
click at [260, 345] on span "LaKeisha Snowden" at bounding box center [267, 343] width 75 height 11
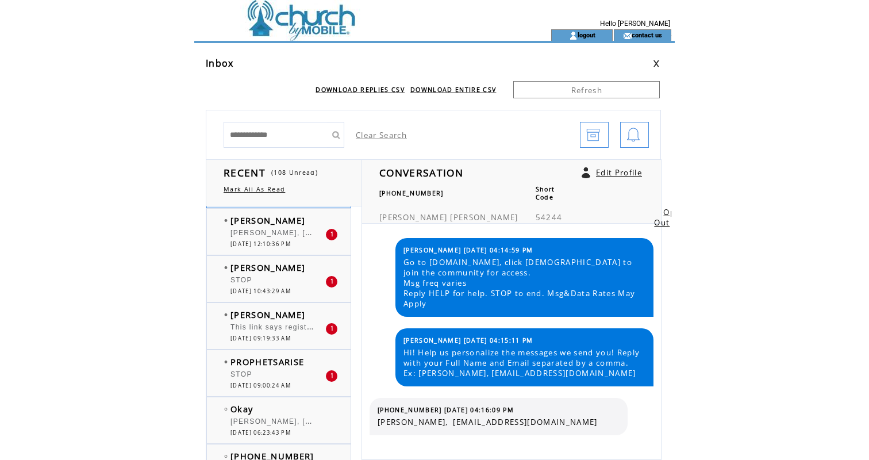
scroll to position [1653, 0]
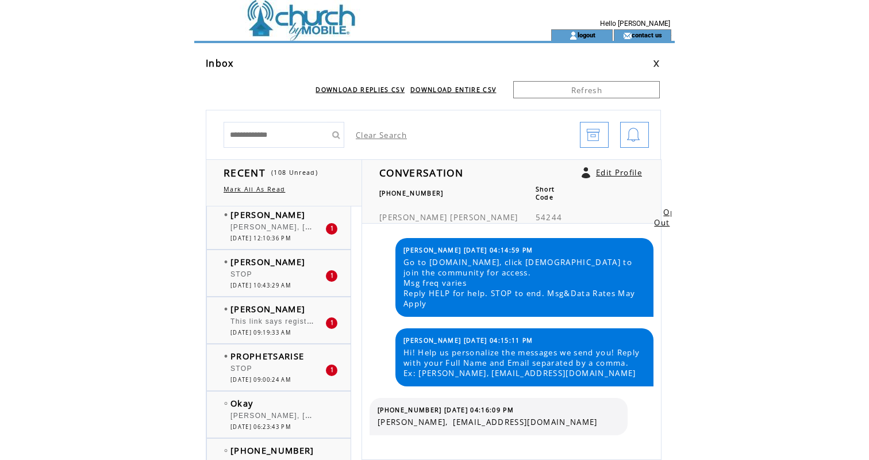
click at [269, 237] on span "[DATE] 12:10:36 PM" at bounding box center [260, 237] width 60 height 7
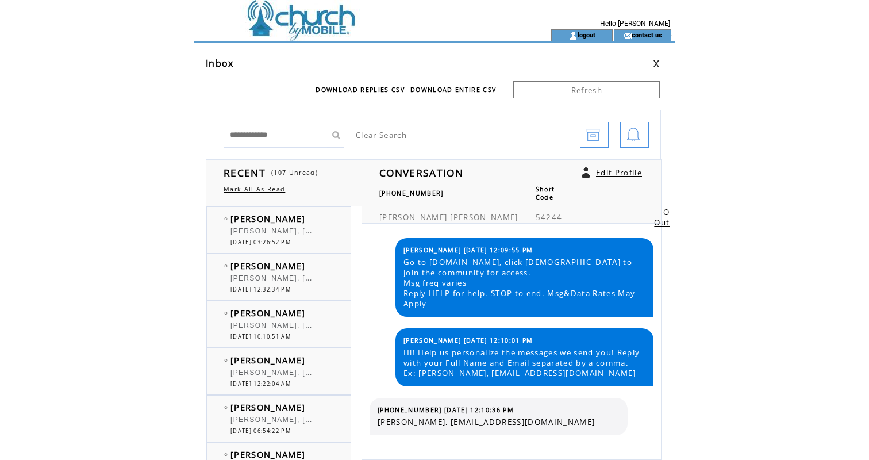
scroll to position [1653, 0]
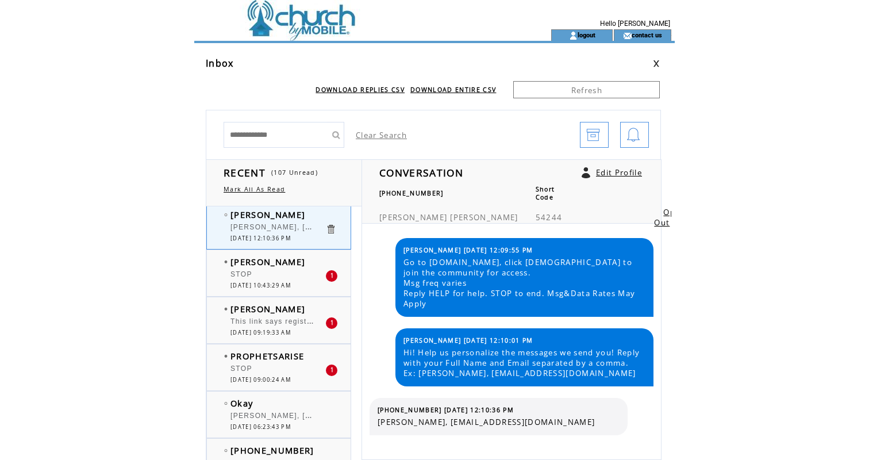
click at [261, 262] on span "[PERSON_NAME]" at bounding box center [267, 261] width 75 height 11
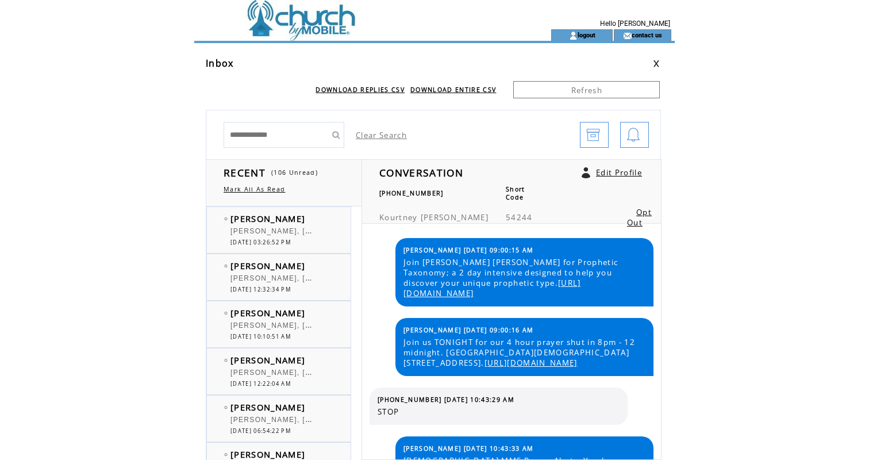
scroll to position [29, 0]
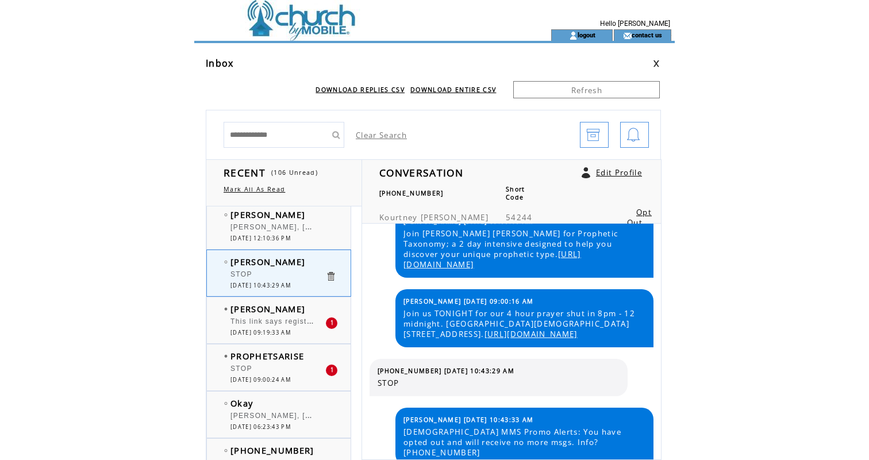
click at [257, 315] on div at bounding box center [277, 315] width 95 height 3
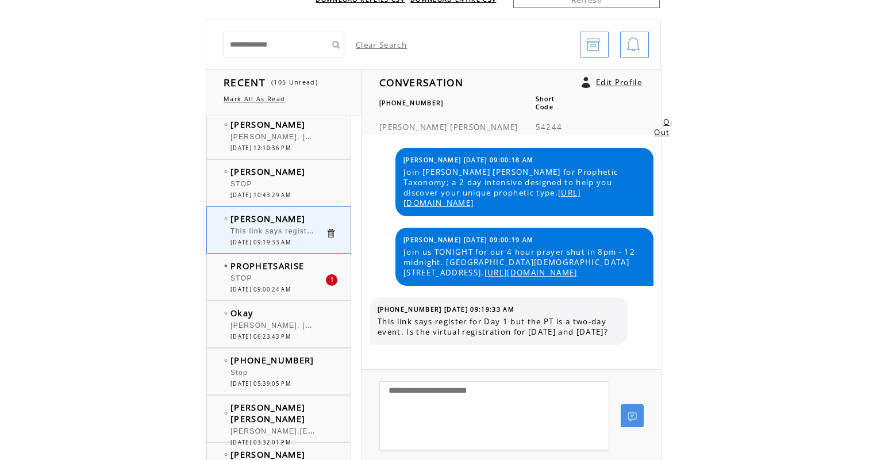
scroll to position [91, 0]
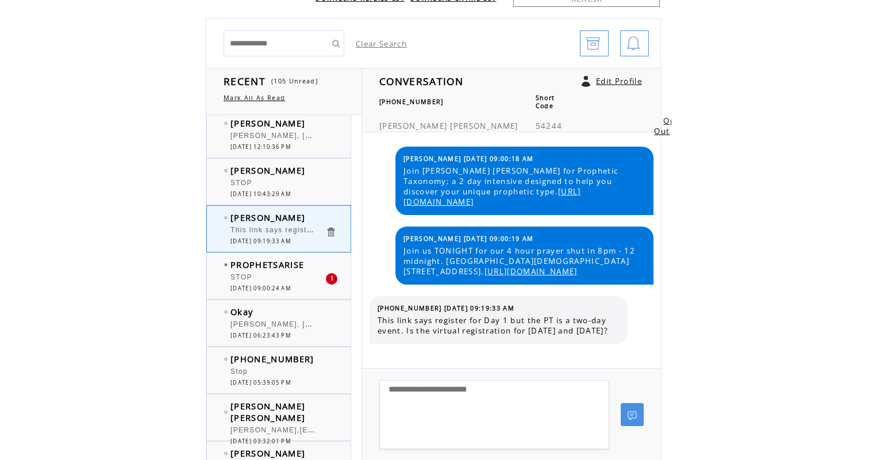
click at [413, 395] on textarea at bounding box center [494, 414] width 230 height 69
type textarea "**********"
click at [641, 409] on link at bounding box center [632, 414] width 23 height 23
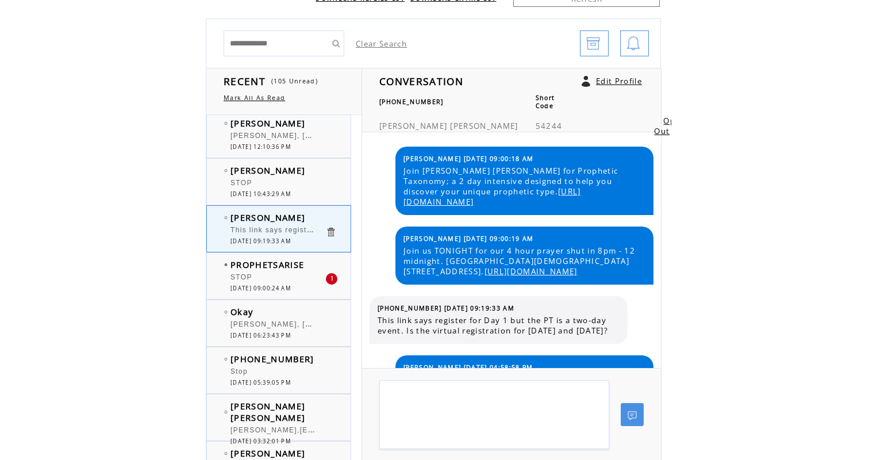
scroll to position [49, 0]
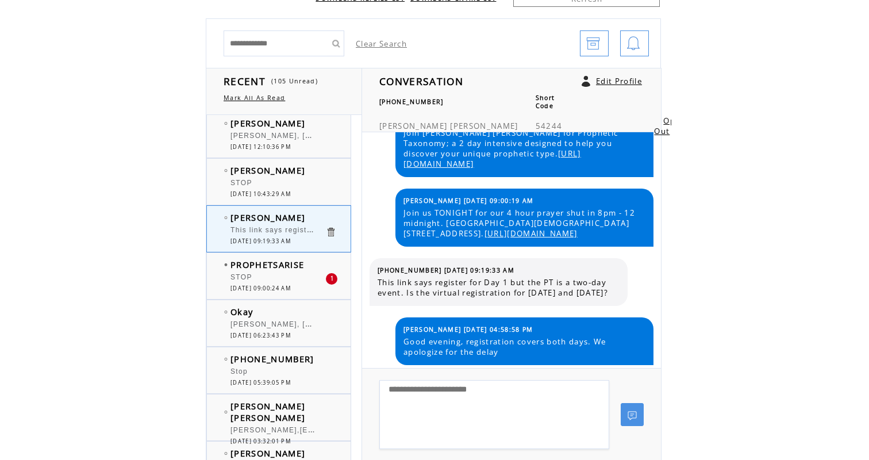
click at [286, 279] on div "STOP" at bounding box center [277, 278] width 95 height 11
